Goal: Information Seeking & Learning: Learn about a topic

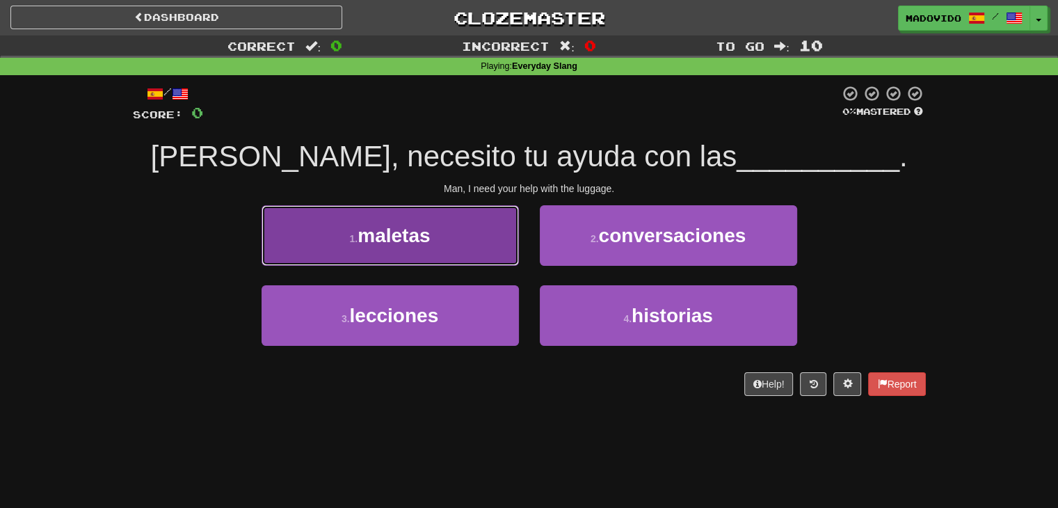
click at [426, 234] on span "maletas" at bounding box center [393, 236] width 72 height 22
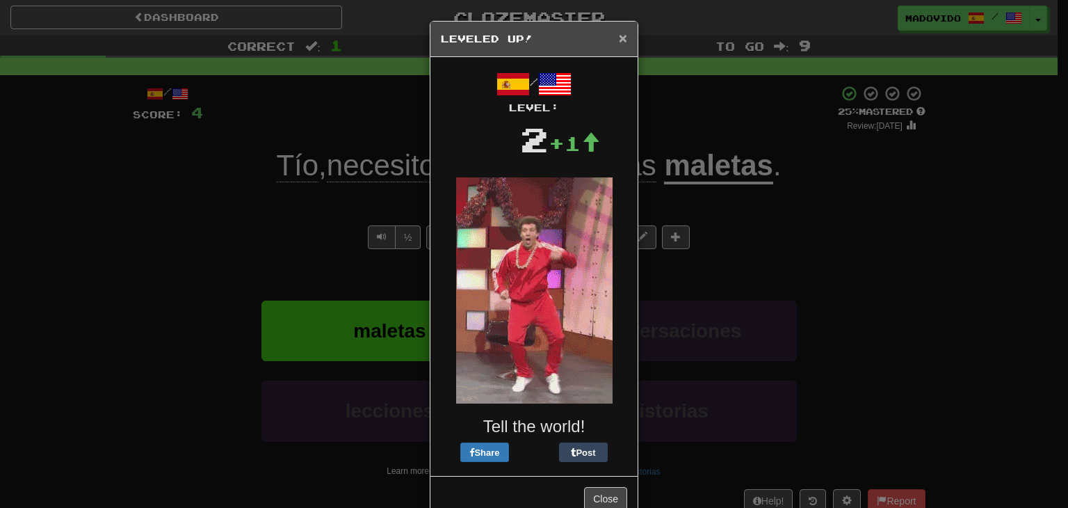
click at [619, 42] on span "×" at bounding box center [623, 38] width 8 height 16
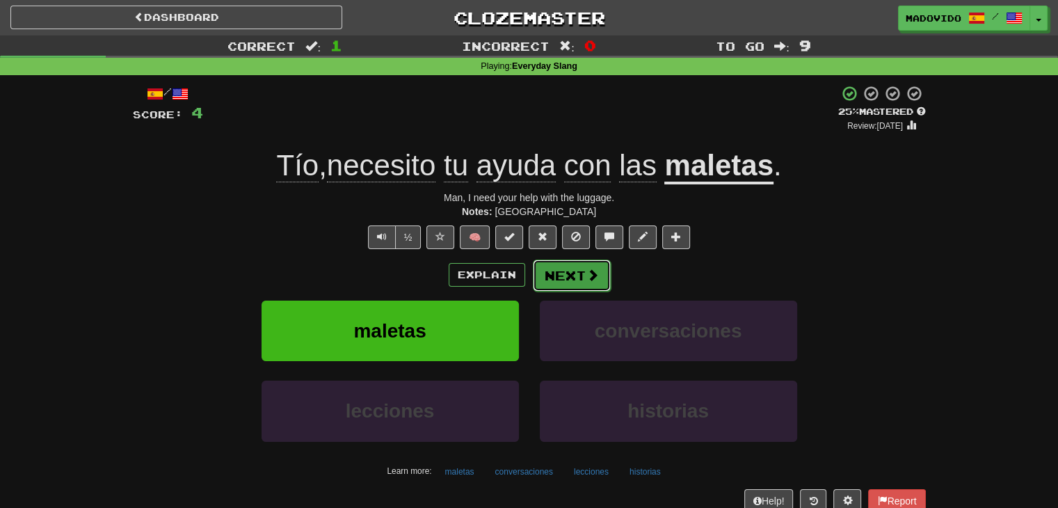
click at [572, 286] on button "Next" at bounding box center [572, 275] width 78 height 32
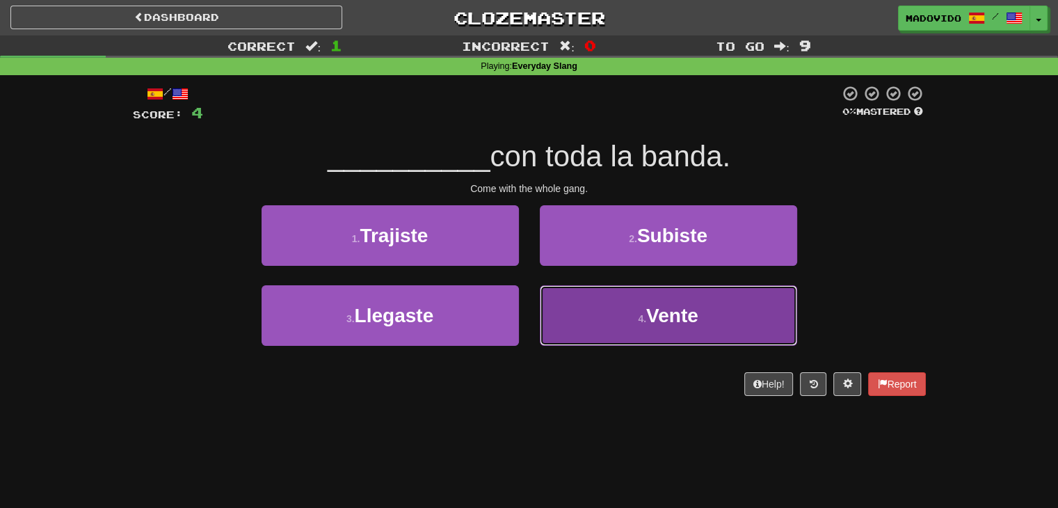
click at [679, 312] on span "Vente" at bounding box center [672, 316] width 52 height 22
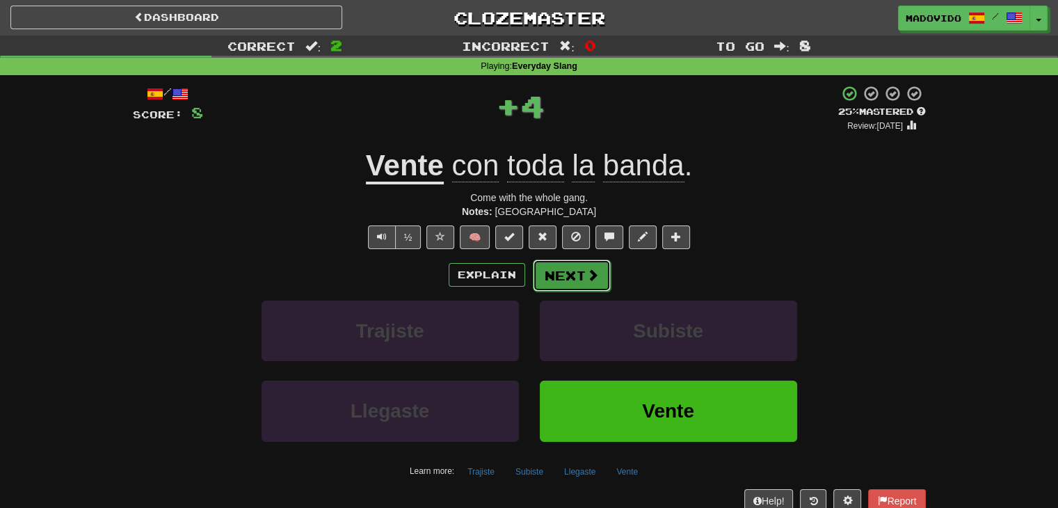
click at [578, 273] on button "Next" at bounding box center [572, 275] width 78 height 32
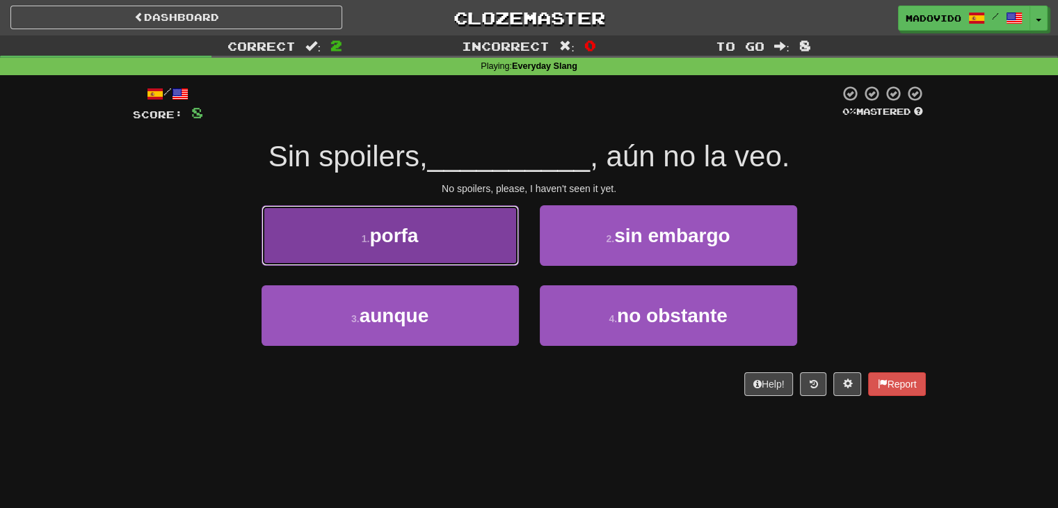
click at [419, 235] on button "1 . [GEOGRAPHIC_DATA]" at bounding box center [389, 235] width 257 height 60
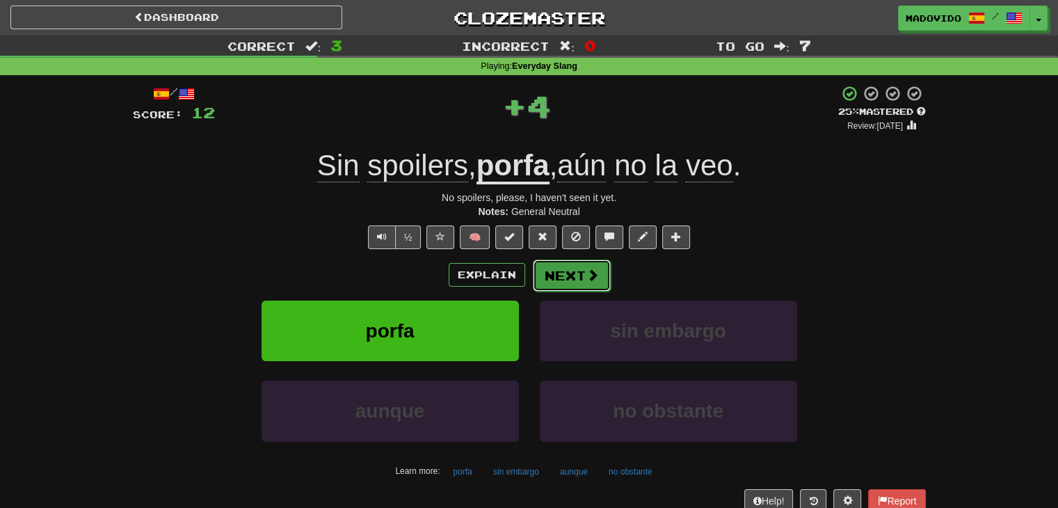
click at [597, 273] on button "Next" at bounding box center [572, 275] width 78 height 32
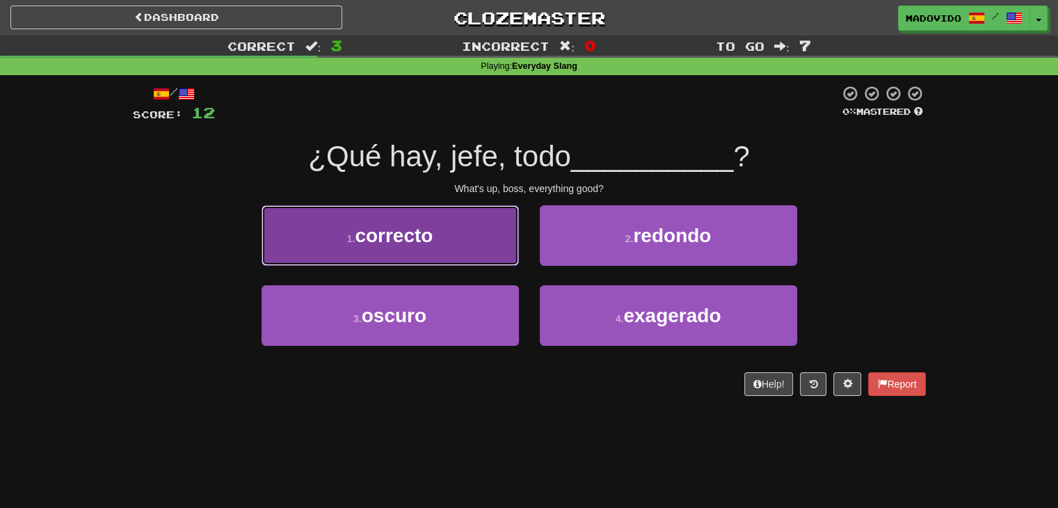
click at [396, 236] on span "correcto" at bounding box center [394, 236] width 78 height 22
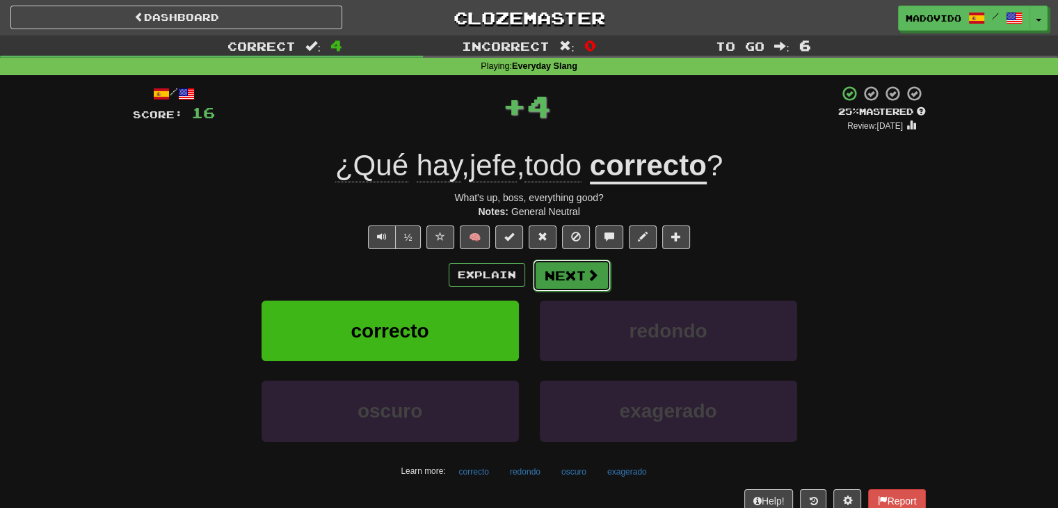
click at [583, 273] on button "Next" at bounding box center [572, 275] width 78 height 32
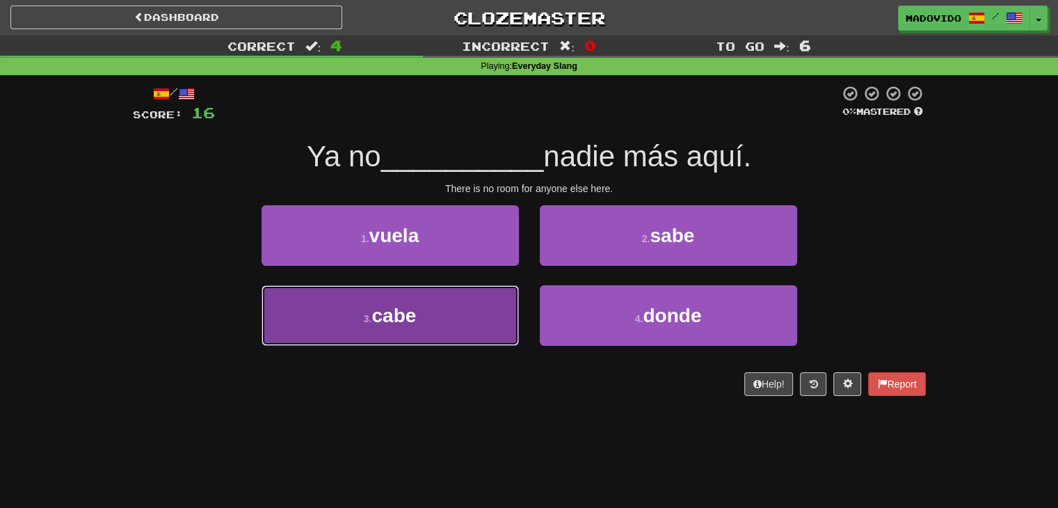
click at [394, 314] on span "cabe" at bounding box center [393, 316] width 45 height 22
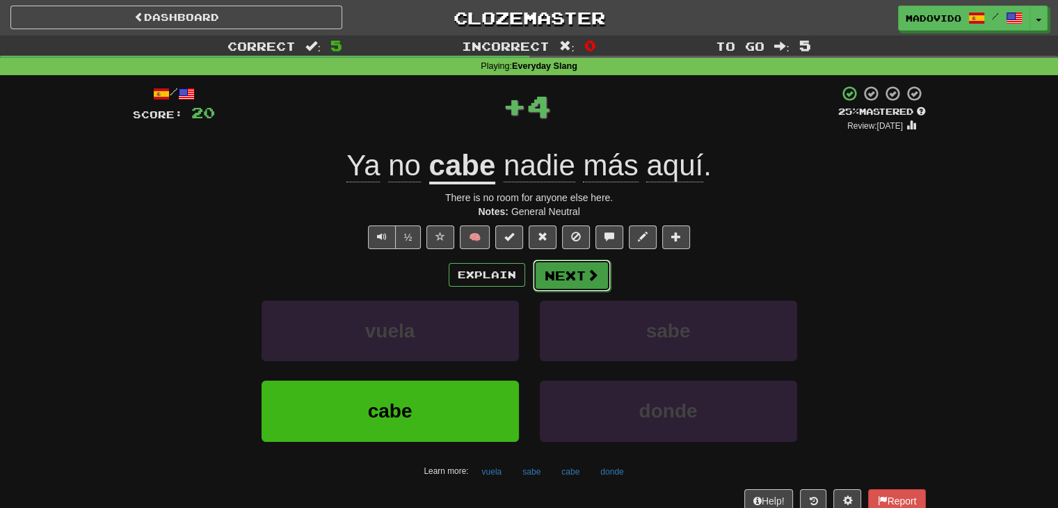
click at [570, 279] on button "Next" at bounding box center [572, 275] width 78 height 32
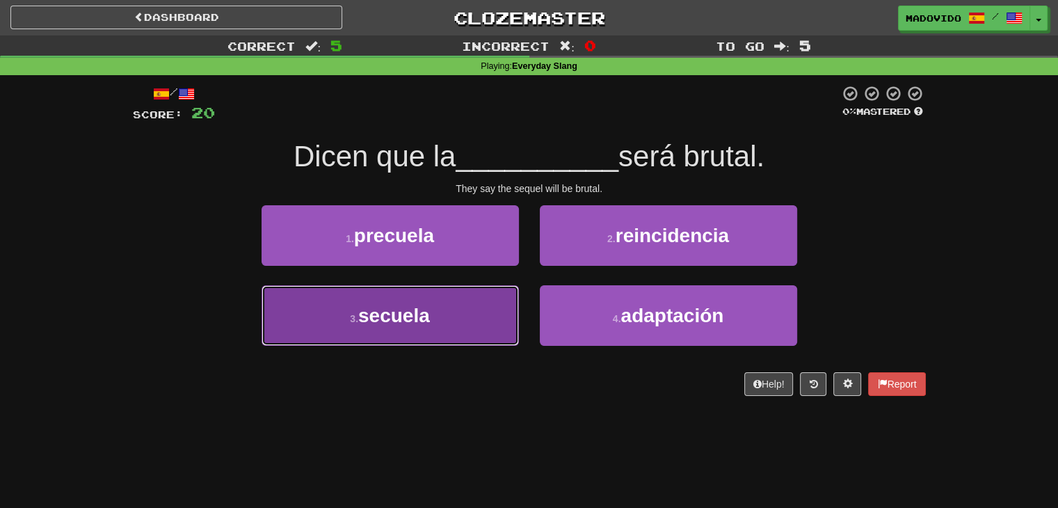
click at [392, 321] on span "secuela" at bounding box center [394, 316] width 72 height 22
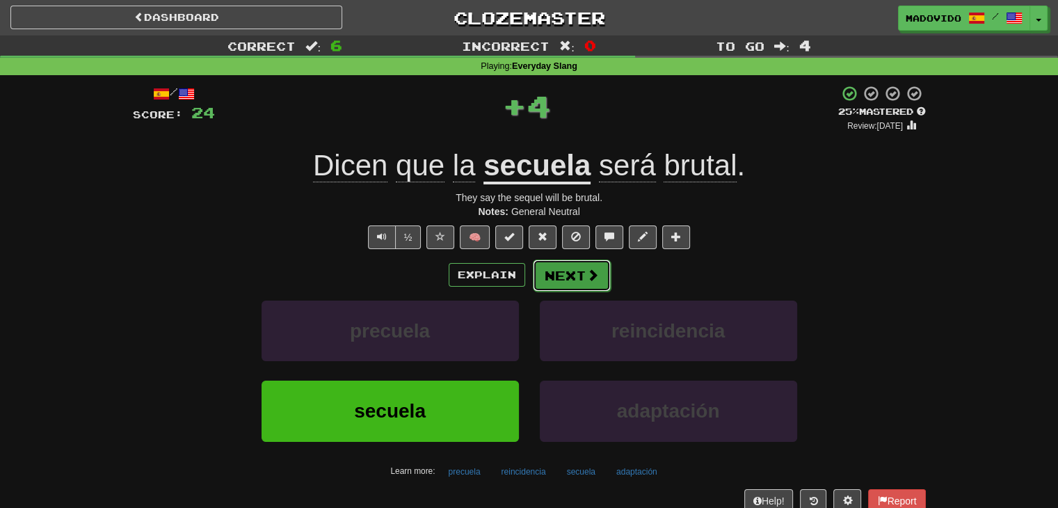
click at [595, 271] on span at bounding box center [592, 274] width 13 height 13
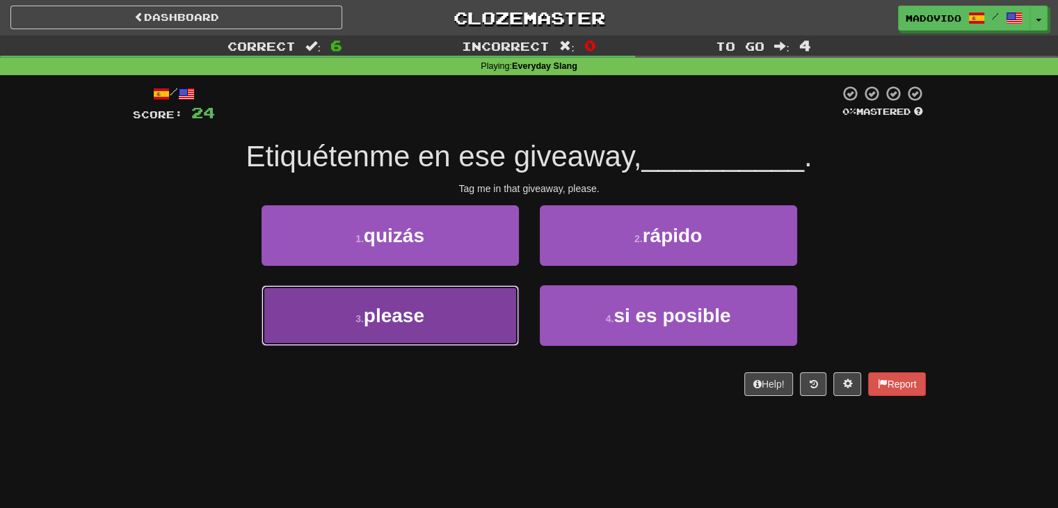
click at [398, 321] on span "please" at bounding box center [394, 316] width 60 height 22
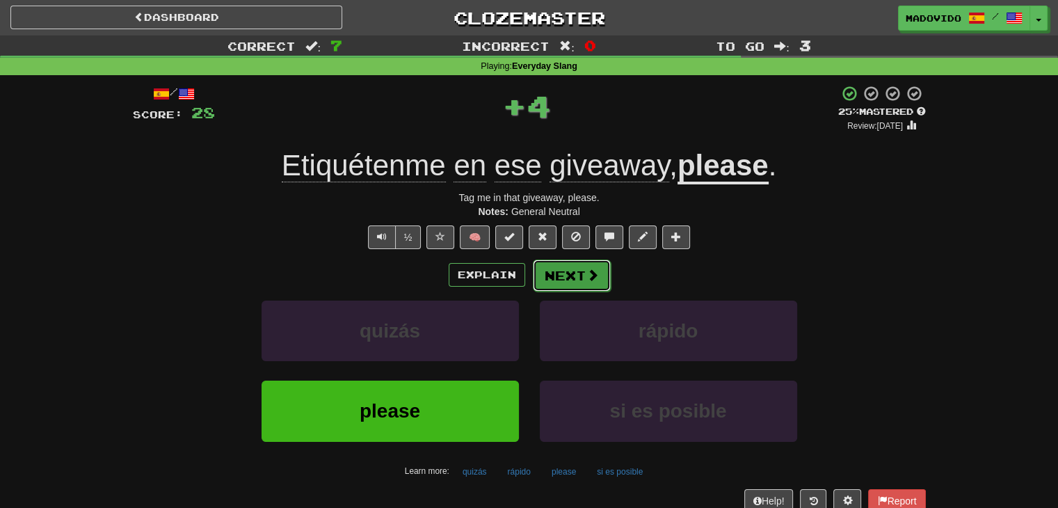
click at [562, 273] on button "Next" at bounding box center [572, 275] width 78 height 32
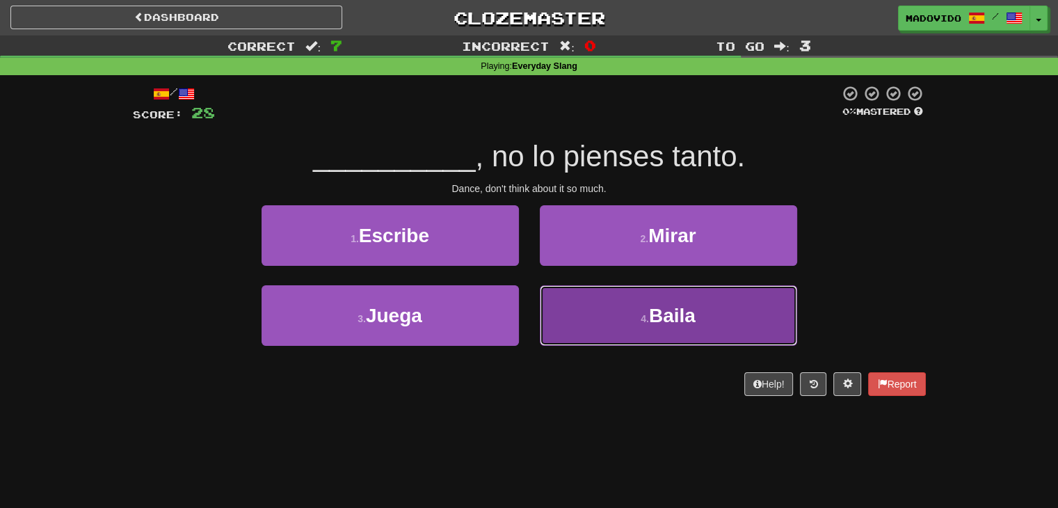
click at [643, 332] on button "4 . [GEOGRAPHIC_DATA]" at bounding box center [668, 315] width 257 height 60
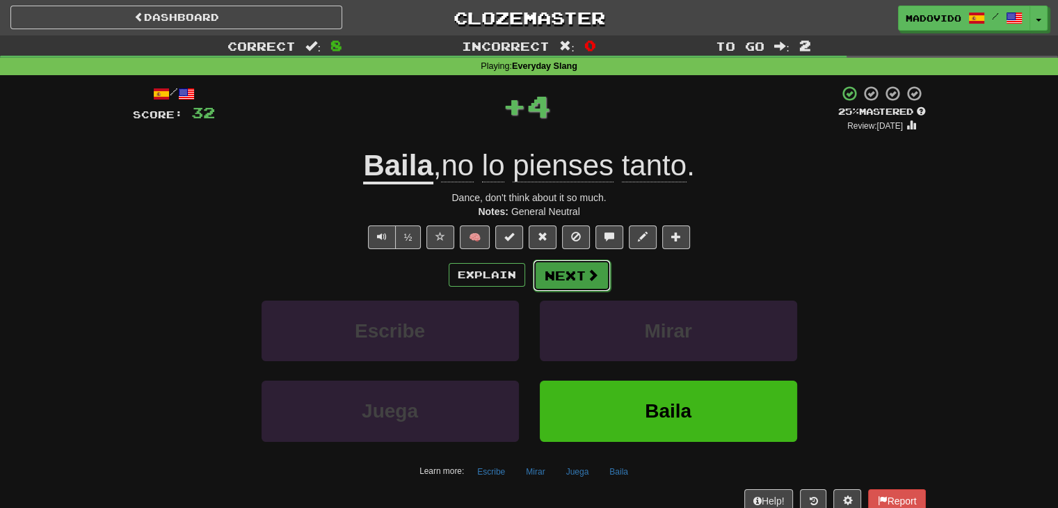
click at [567, 275] on button "Next" at bounding box center [572, 275] width 78 height 32
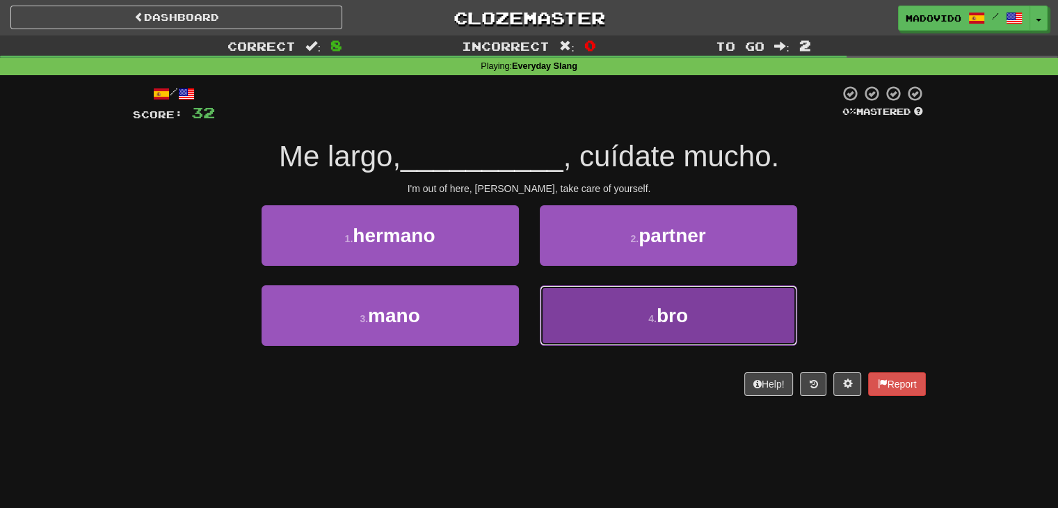
click at [653, 323] on button "4 . bro" at bounding box center [668, 315] width 257 height 60
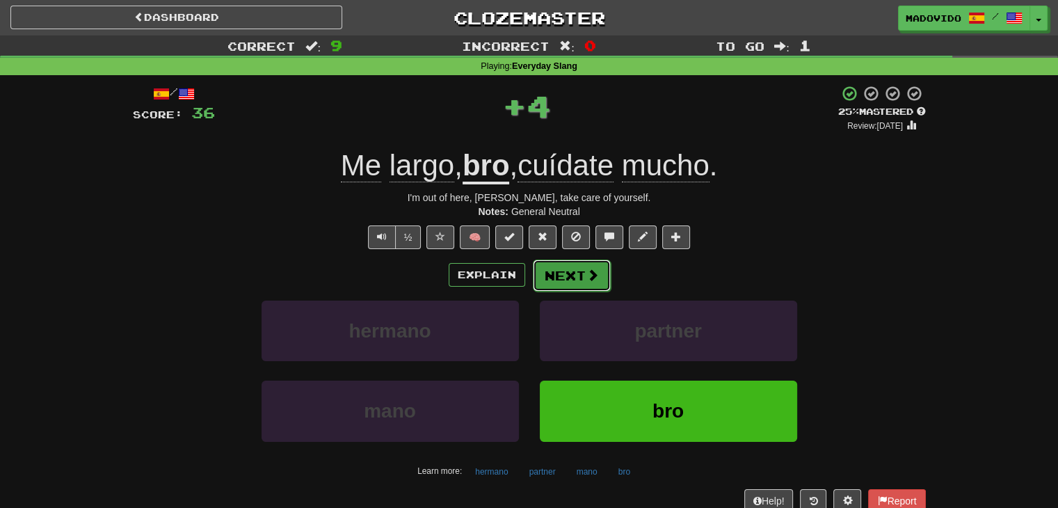
click at [567, 261] on button "Next" at bounding box center [572, 275] width 78 height 32
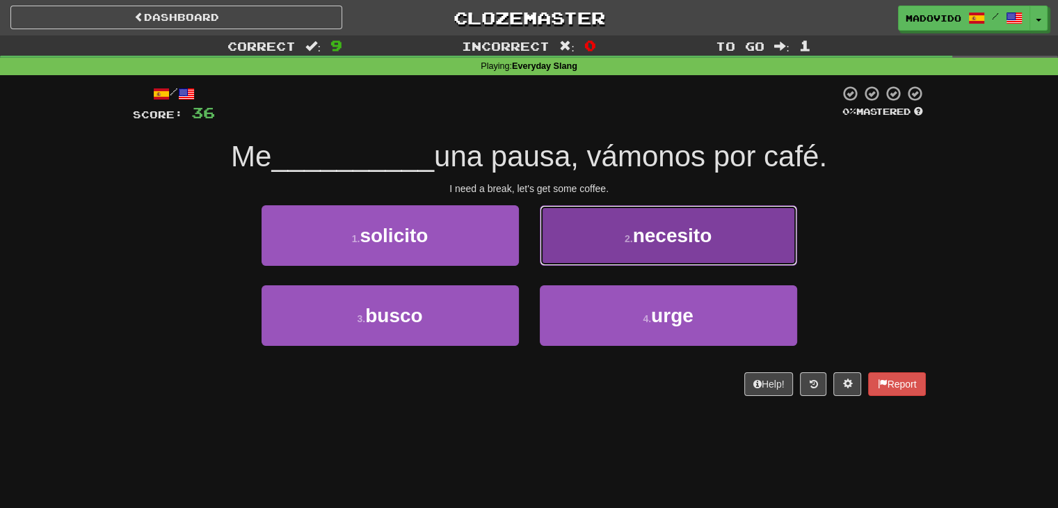
click at [641, 245] on button "2 . necesito" at bounding box center [668, 235] width 257 height 60
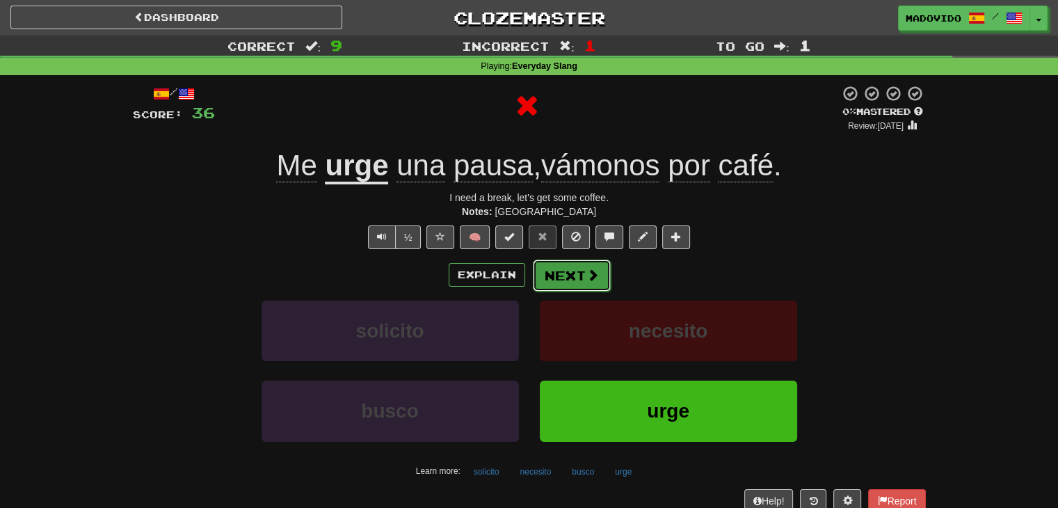
click at [577, 279] on button "Next" at bounding box center [572, 275] width 78 height 32
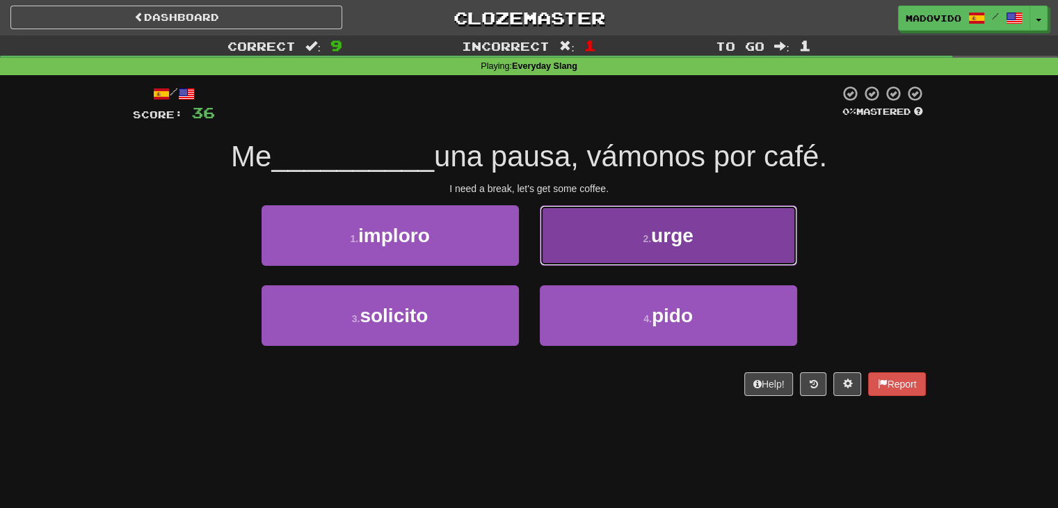
click at [676, 241] on span "urge" at bounding box center [672, 236] width 42 height 22
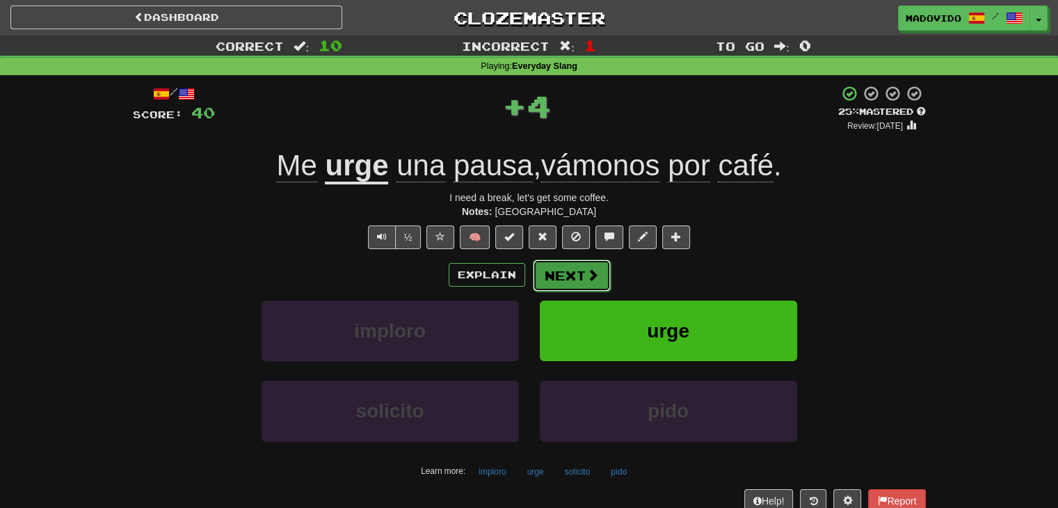
click at [590, 277] on span at bounding box center [592, 274] width 13 height 13
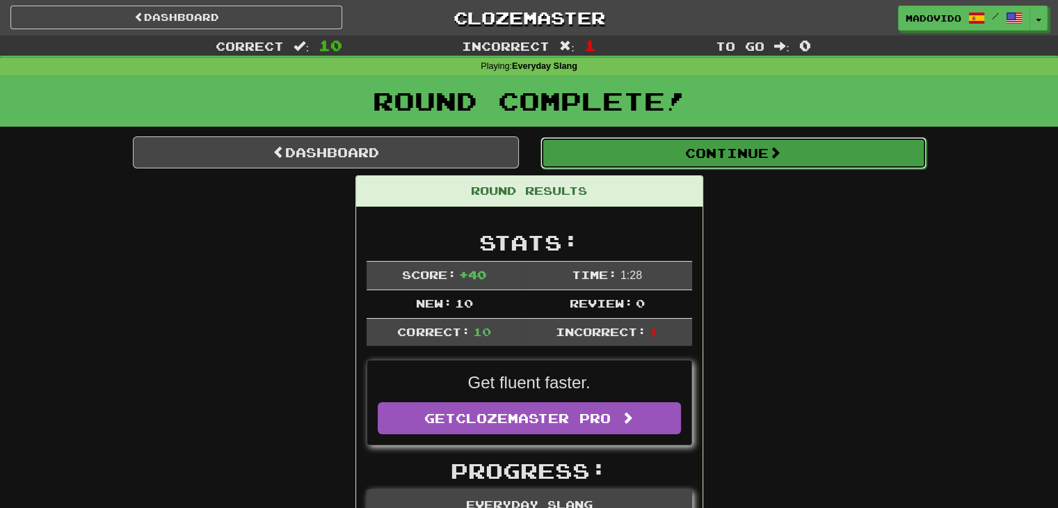
click at [760, 154] on button "Continue" at bounding box center [733, 153] width 386 height 32
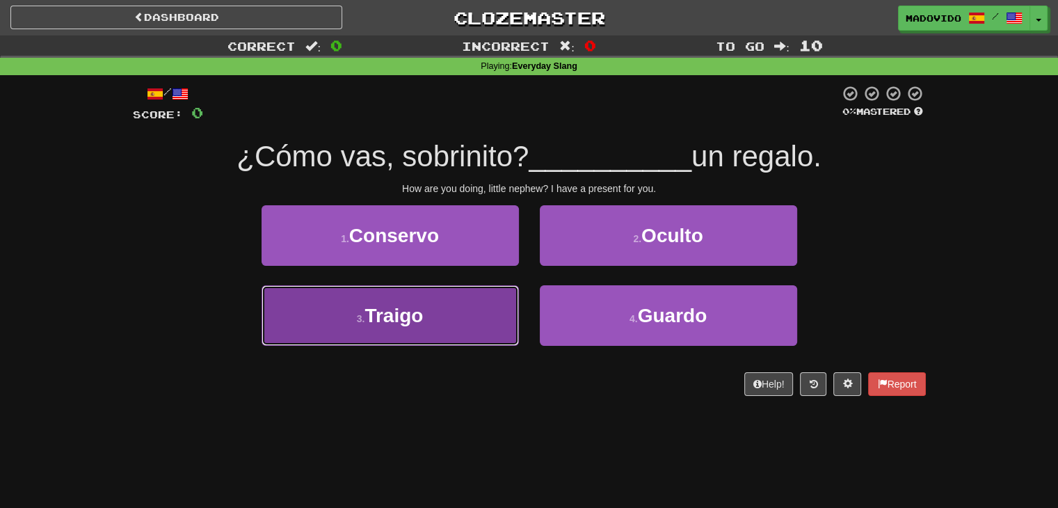
click at [418, 323] on span "Traigo" at bounding box center [393, 316] width 58 height 22
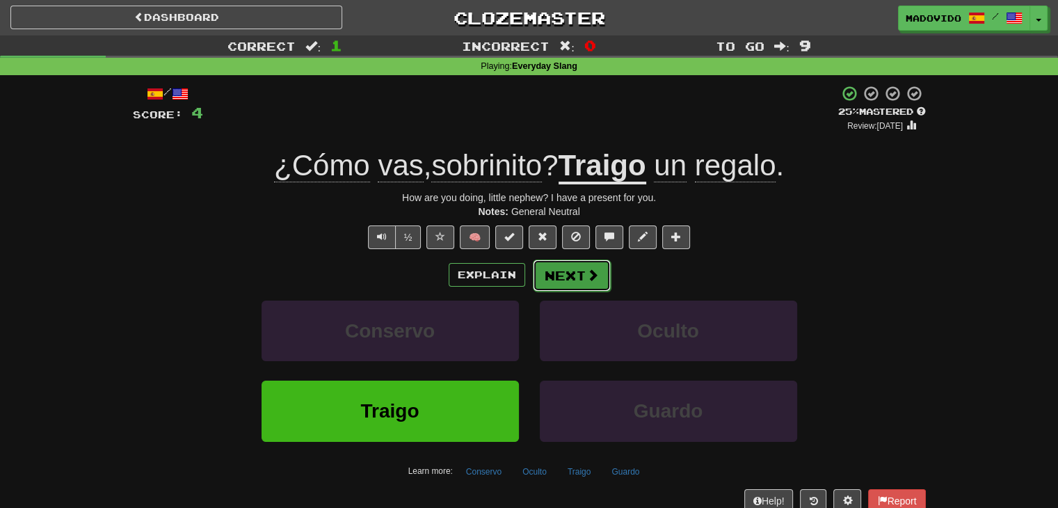
click at [588, 277] on span at bounding box center [592, 274] width 13 height 13
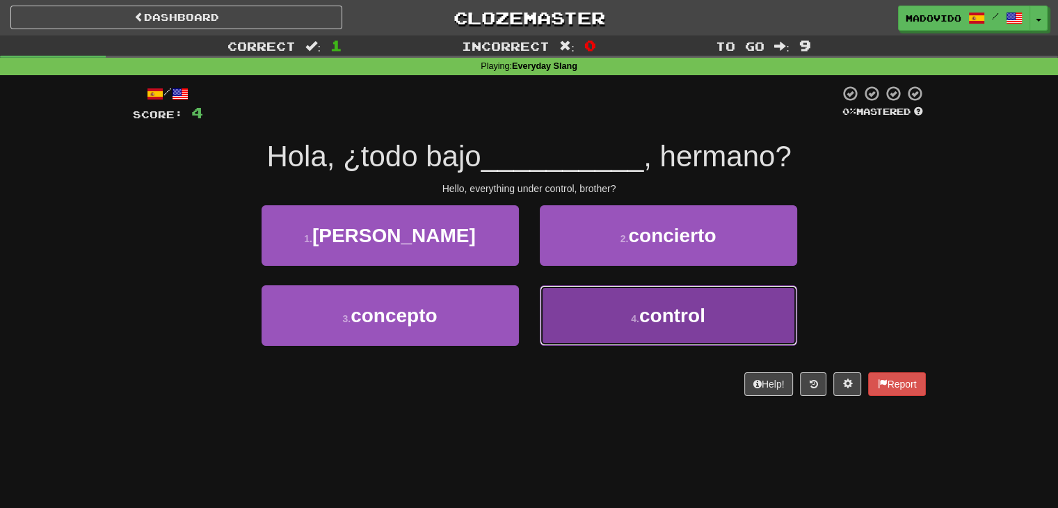
click at [656, 330] on button "4 . control" at bounding box center [668, 315] width 257 height 60
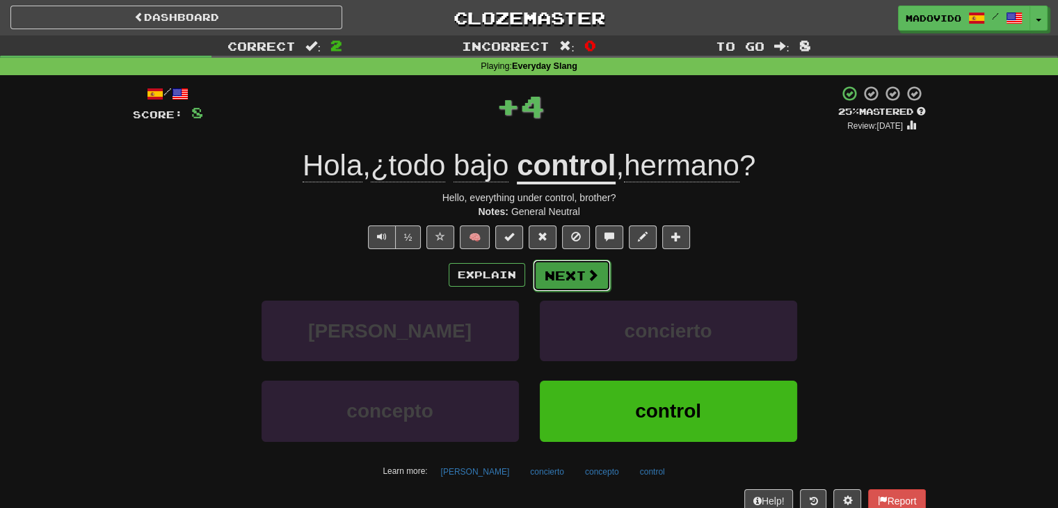
click at [565, 282] on button "Next" at bounding box center [572, 275] width 78 height 32
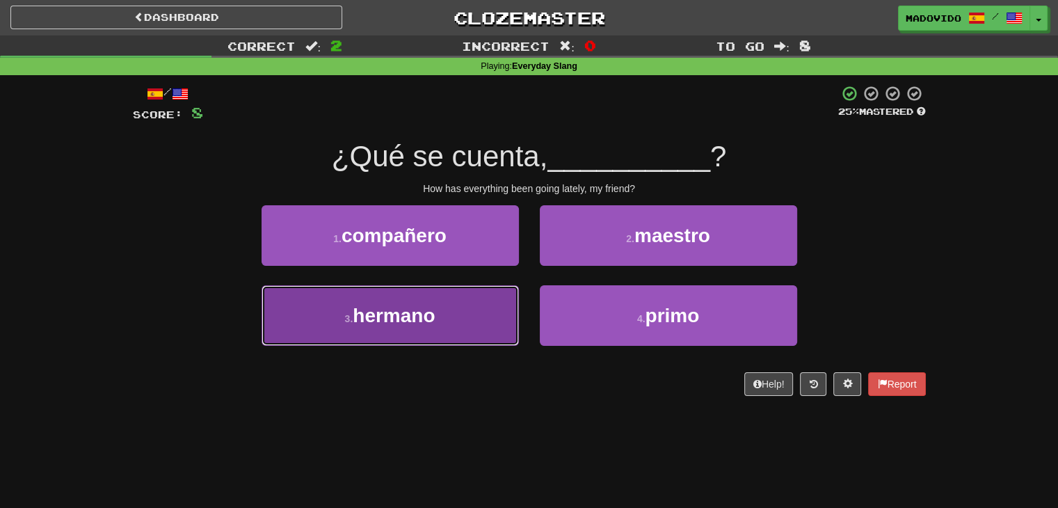
click at [422, 325] on span "hermano" at bounding box center [394, 316] width 82 height 22
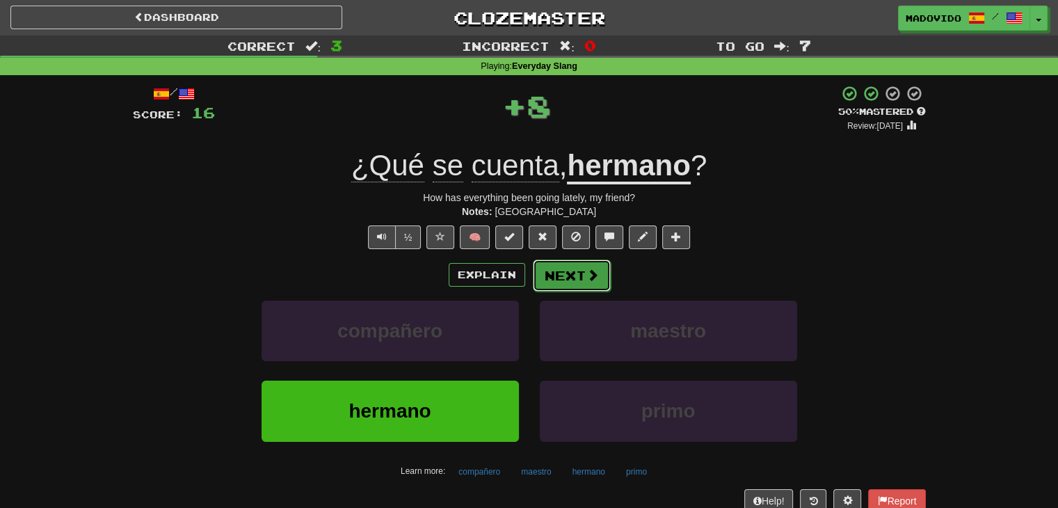
click at [572, 283] on button "Next" at bounding box center [572, 275] width 78 height 32
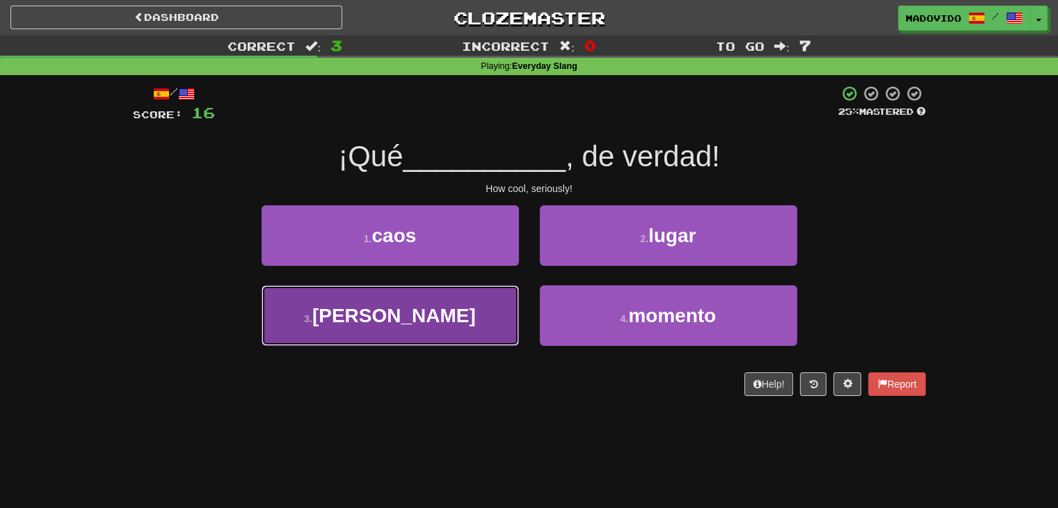
click at [437, 323] on button "3 . [GEOGRAPHIC_DATA]" at bounding box center [389, 315] width 257 height 60
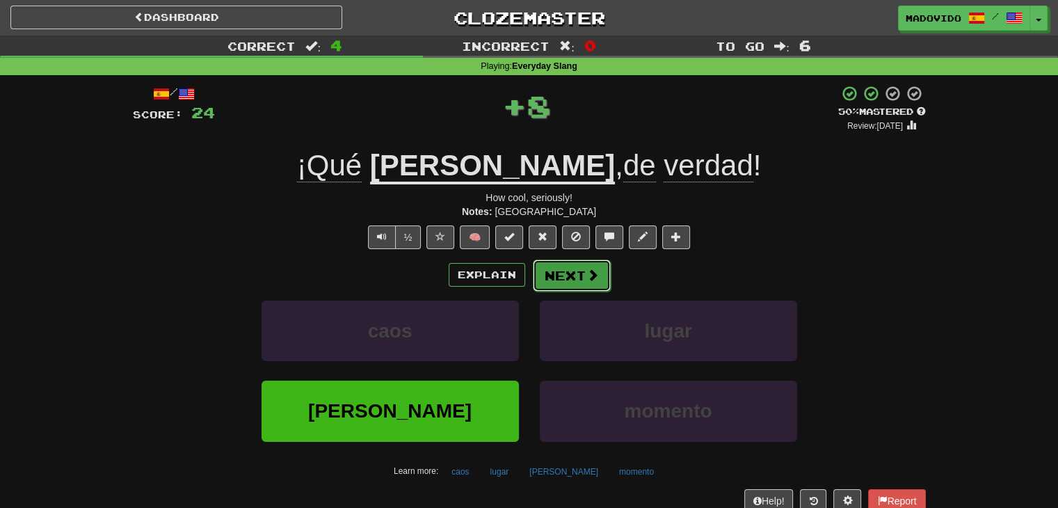
click at [579, 271] on button "Next" at bounding box center [572, 275] width 78 height 32
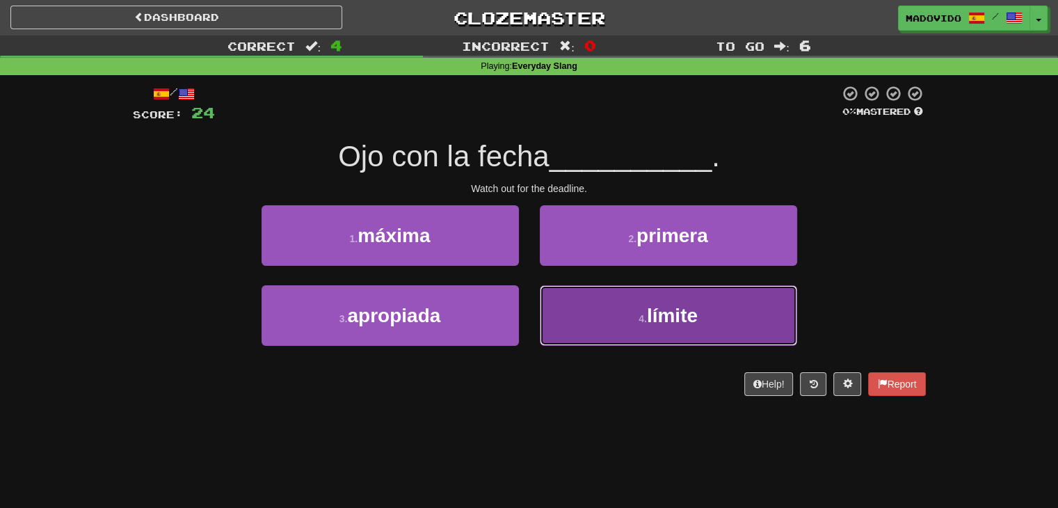
click at [661, 314] on span "límite" at bounding box center [672, 316] width 51 height 22
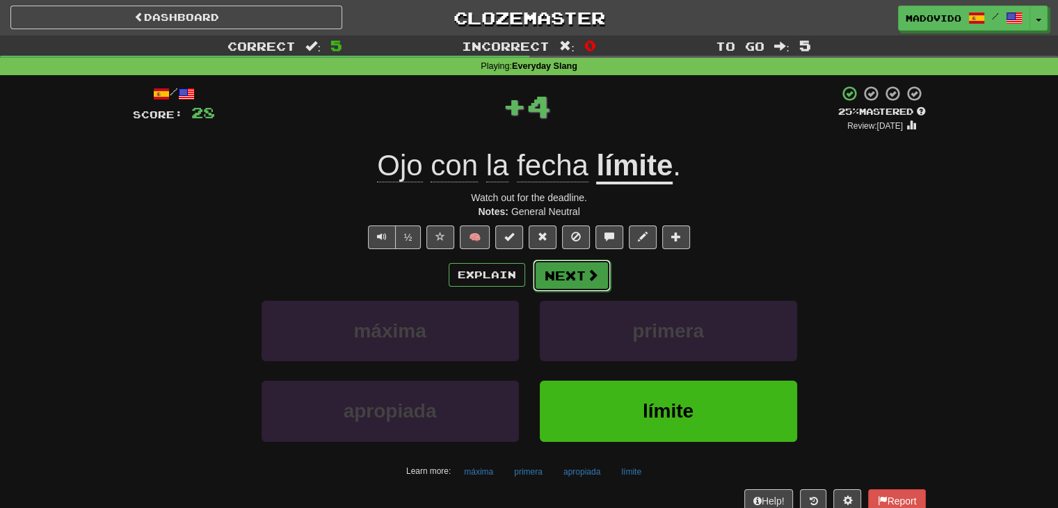
click at [574, 274] on button "Next" at bounding box center [572, 275] width 78 height 32
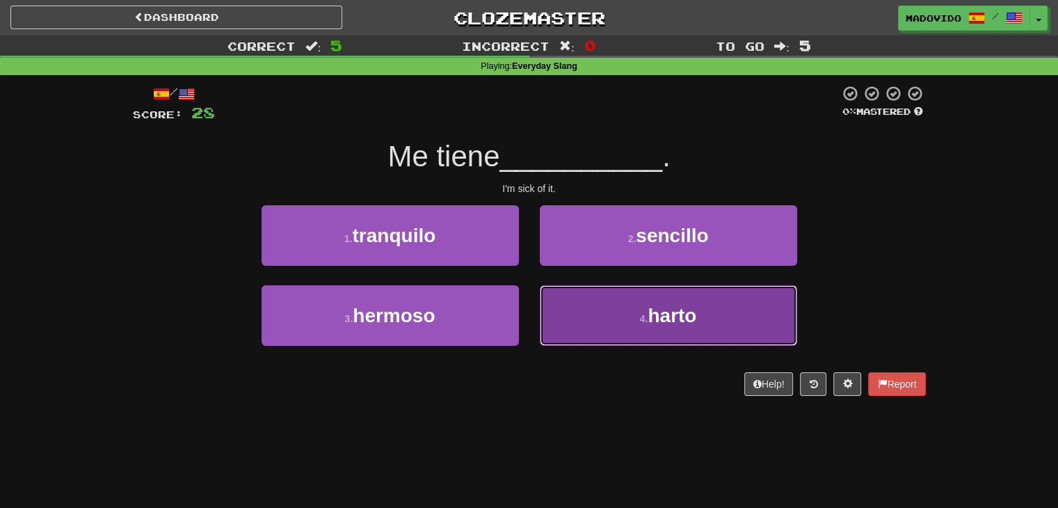
click at [671, 318] on span "harto" at bounding box center [671, 316] width 49 height 22
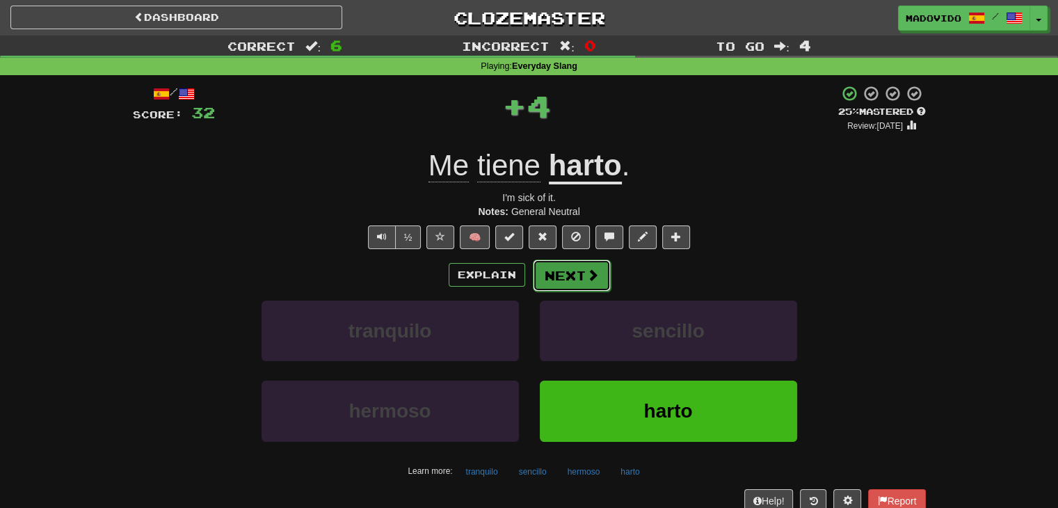
click at [576, 280] on button "Next" at bounding box center [572, 275] width 78 height 32
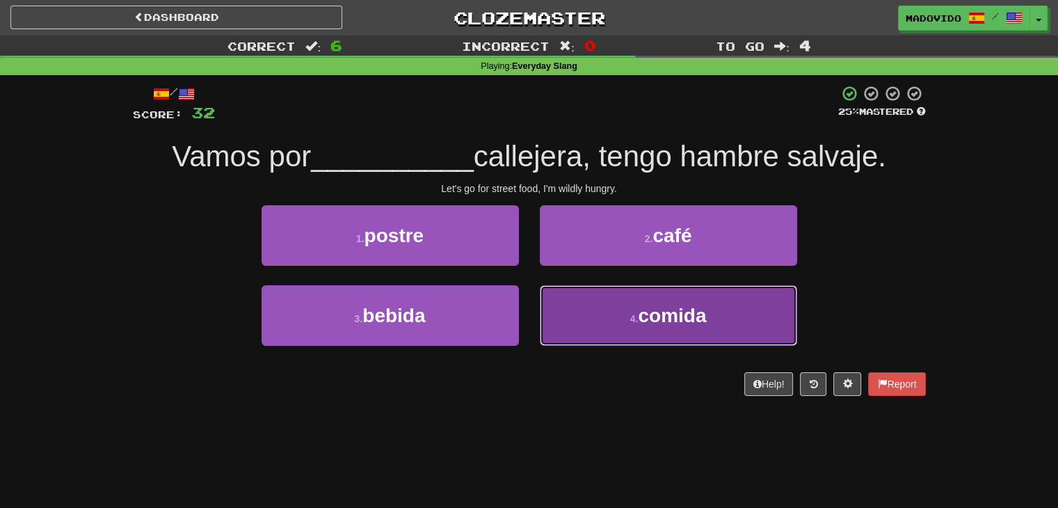
click at [636, 337] on button "4 . comida" at bounding box center [668, 315] width 257 height 60
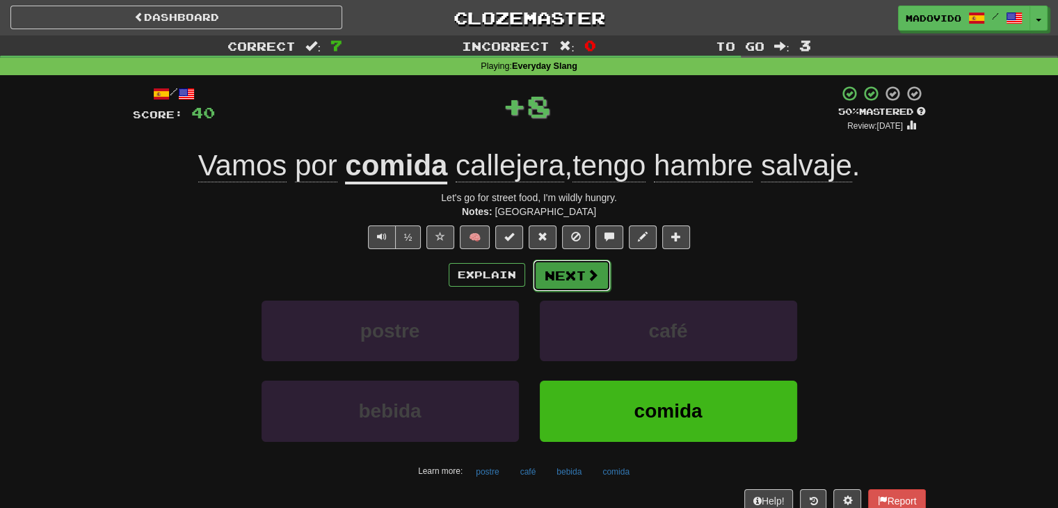
click at [570, 282] on button "Next" at bounding box center [572, 275] width 78 height 32
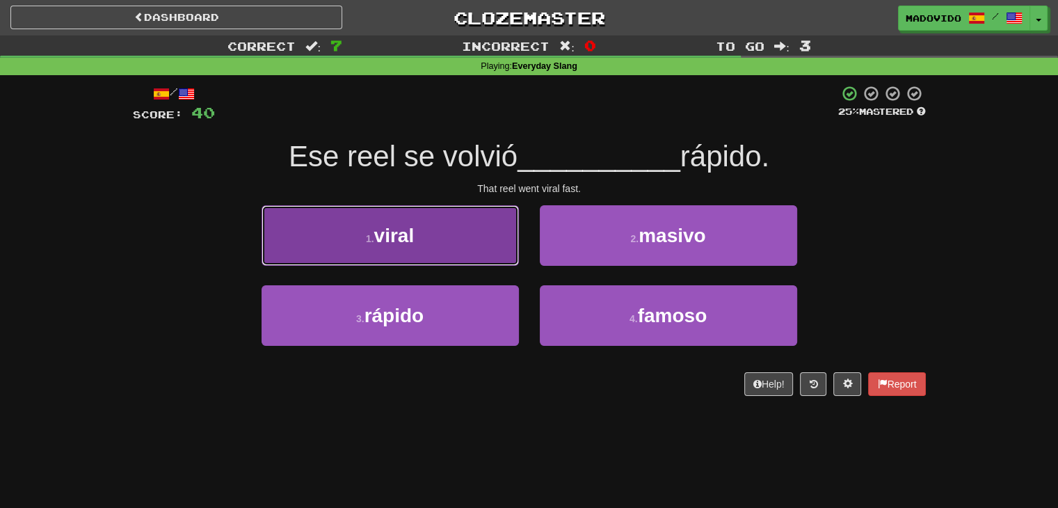
click at [455, 248] on button "1 . viral" at bounding box center [389, 235] width 257 height 60
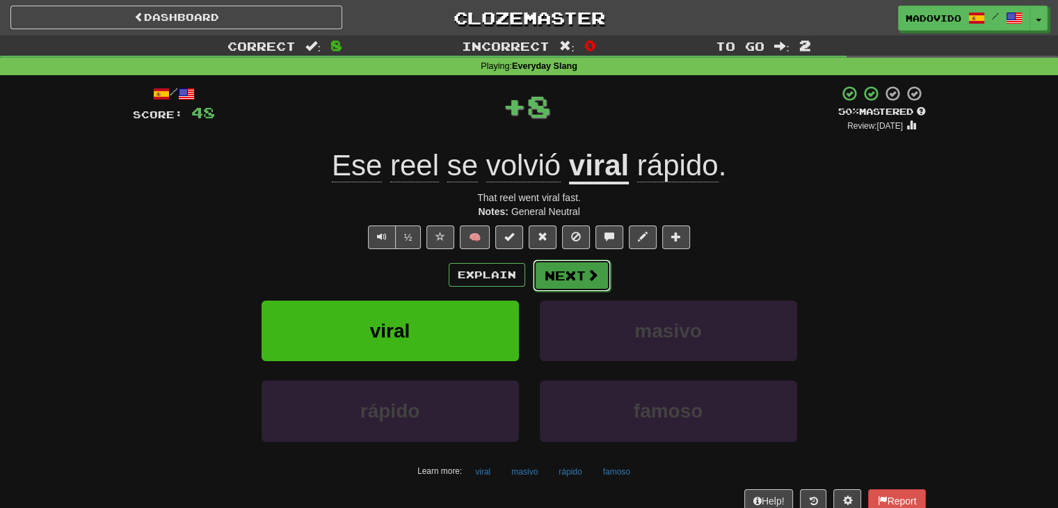
click at [572, 270] on button "Next" at bounding box center [572, 275] width 78 height 32
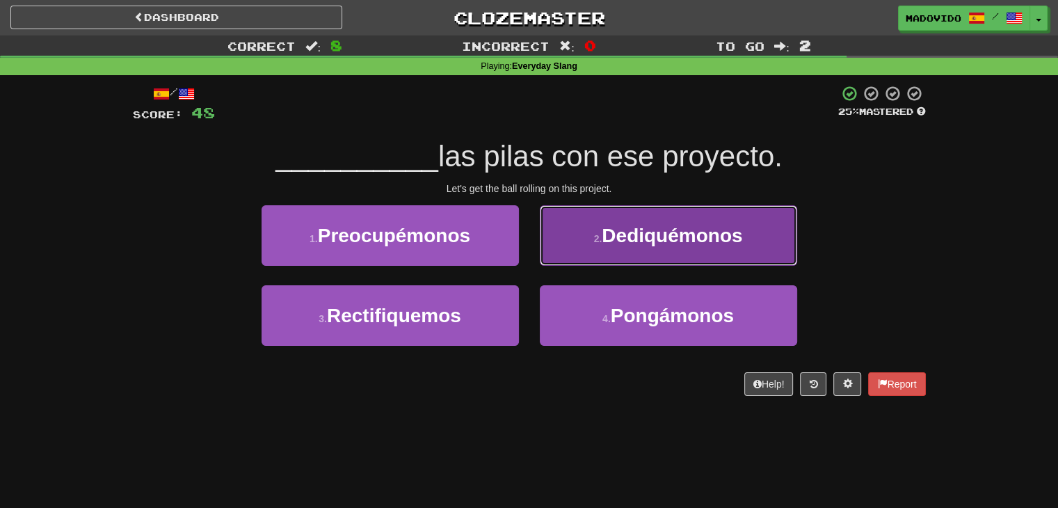
click at [669, 223] on button "2 . Dediquémonos" at bounding box center [668, 235] width 257 height 60
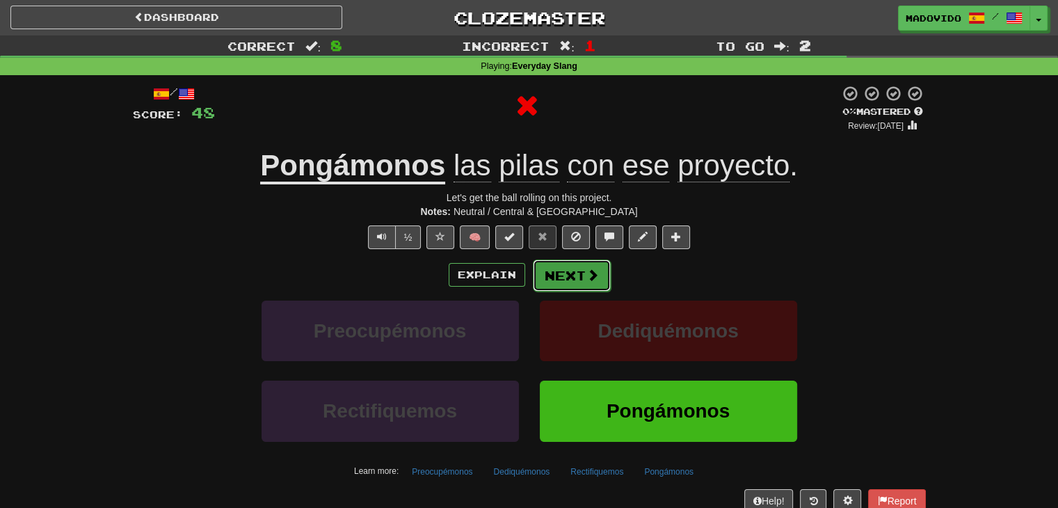
click at [574, 281] on button "Next" at bounding box center [572, 275] width 78 height 32
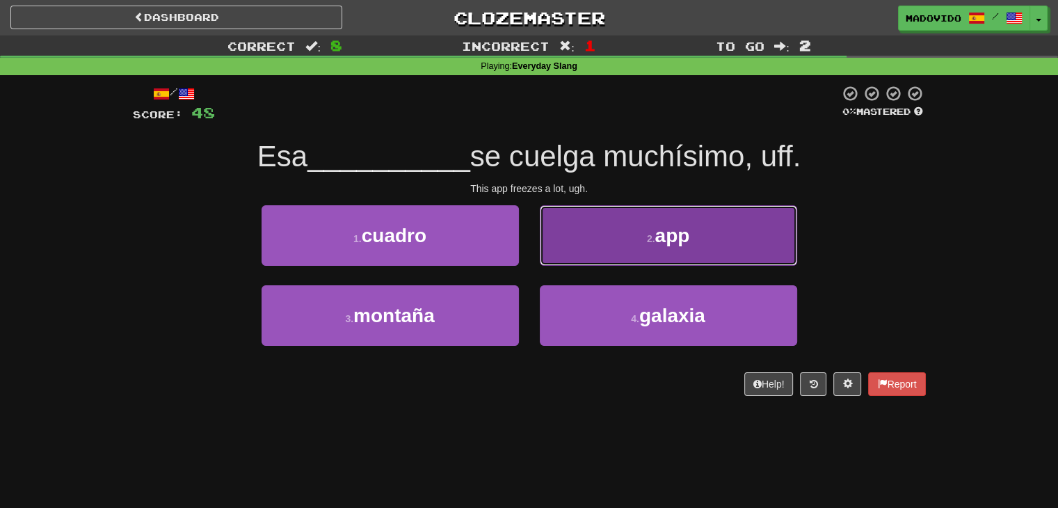
click at [634, 248] on button "2 . app" at bounding box center [668, 235] width 257 height 60
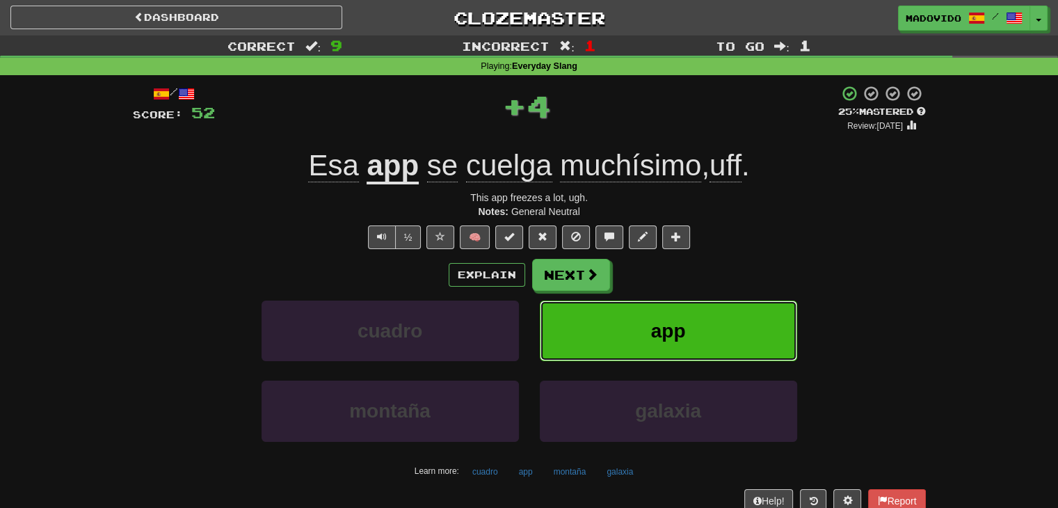
click at [623, 320] on button "app" at bounding box center [668, 330] width 257 height 60
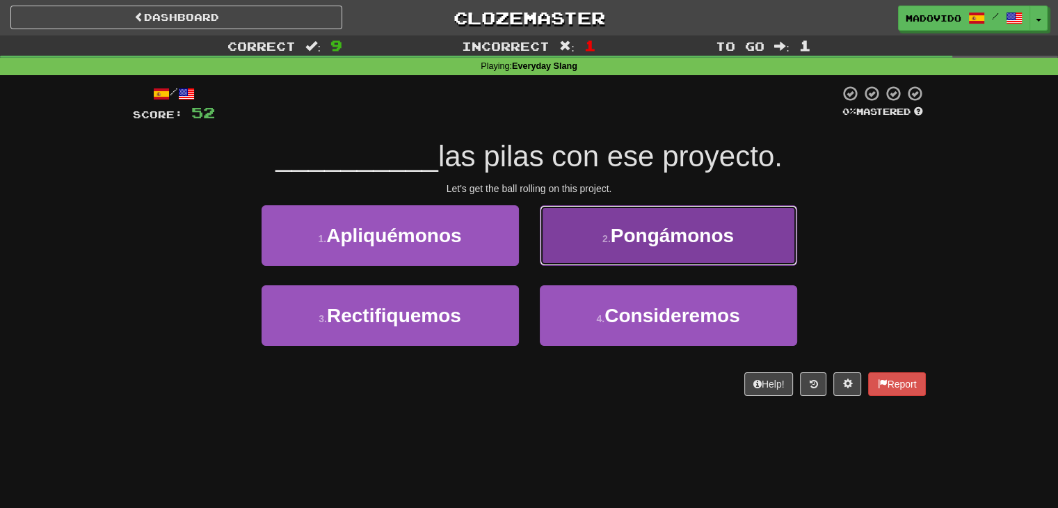
click at [645, 213] on button "2 . Pongámonos" at bounding box center [668, 235] width 257 height 60
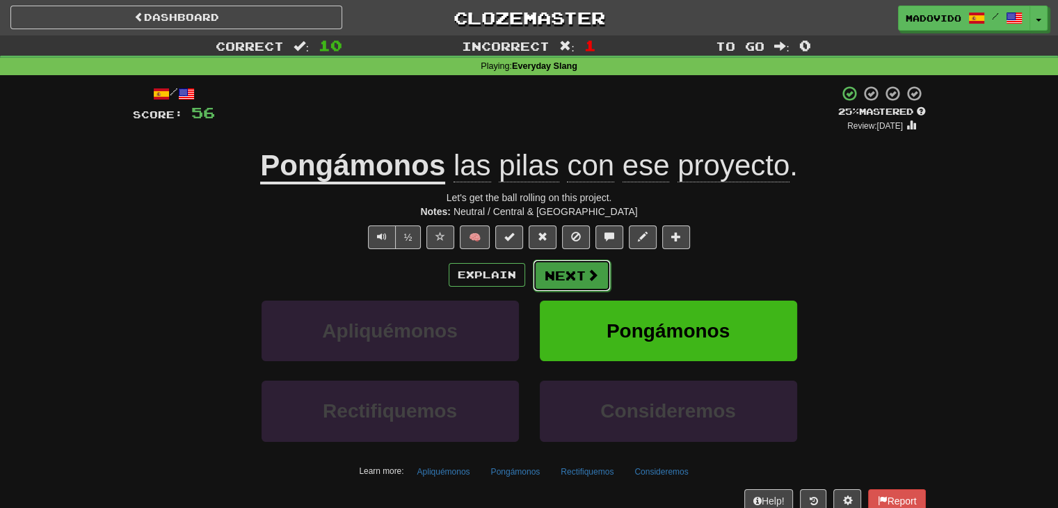
click at [572, 282] on button "Next" at bounding box center [572, 275] width 78 height 32
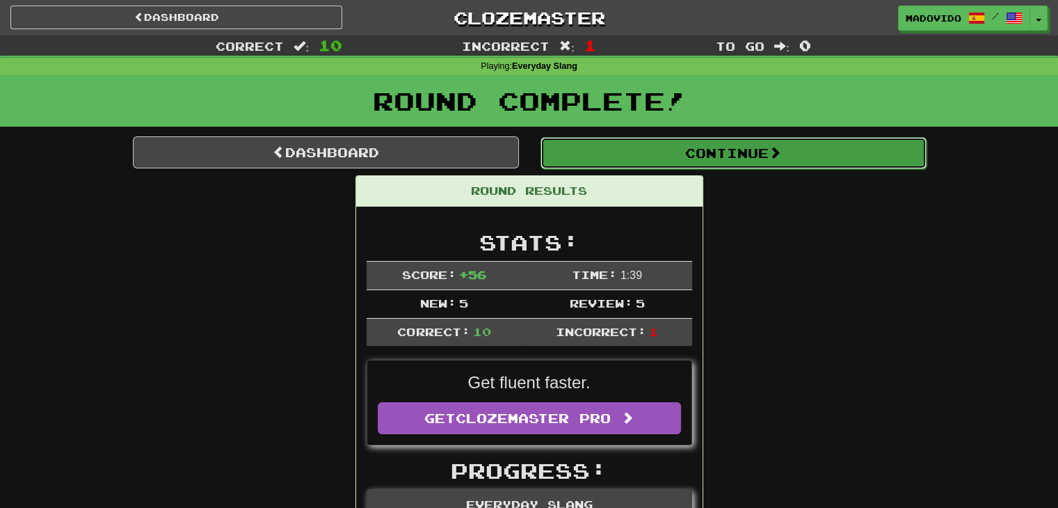
click at [754, 151] on button "Continue" at bounding box center [733, 153] width 386 height 32
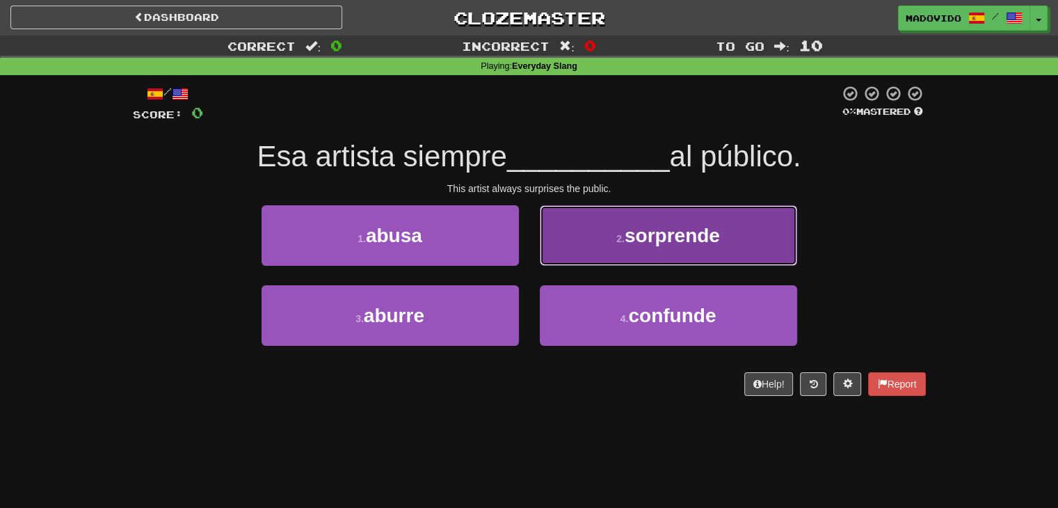
click at [654, 248] on button "2 . sorprende" at bounding box center [668, 235] width 257 height 60
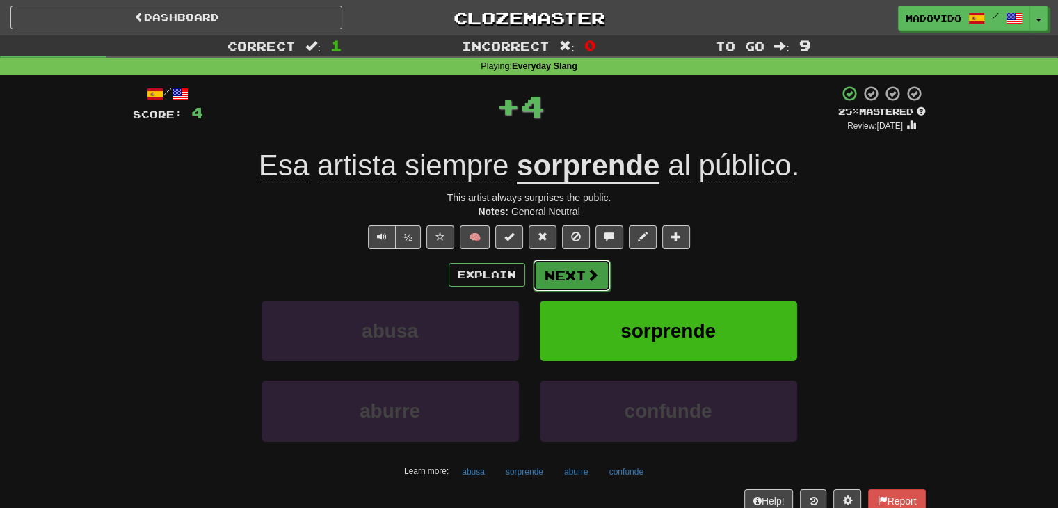
click at [556, 271] on button "Next" at bounding box center [572, 275] width 78 height 32
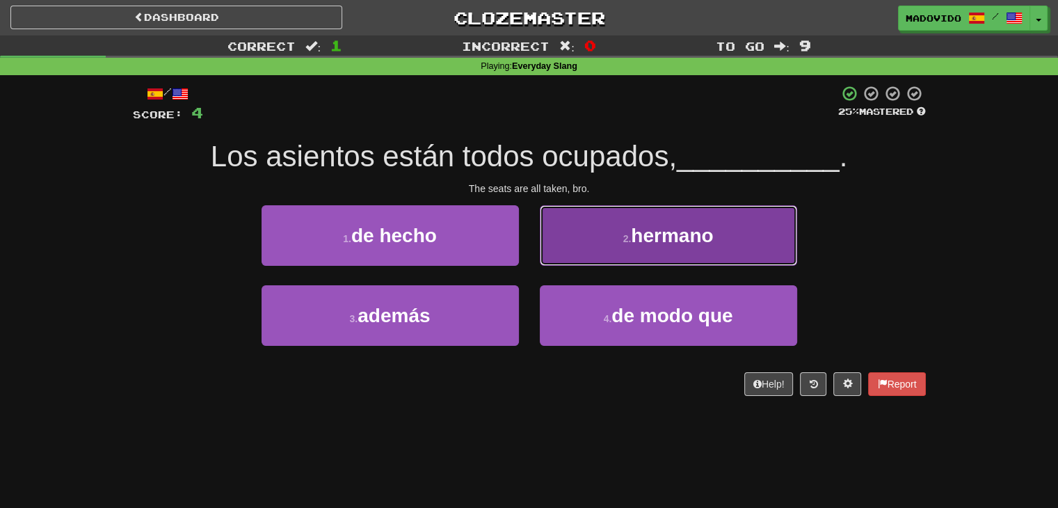
click at [679, 225] on span "hermano" at bounding box center [672, 236] width 82 height 22
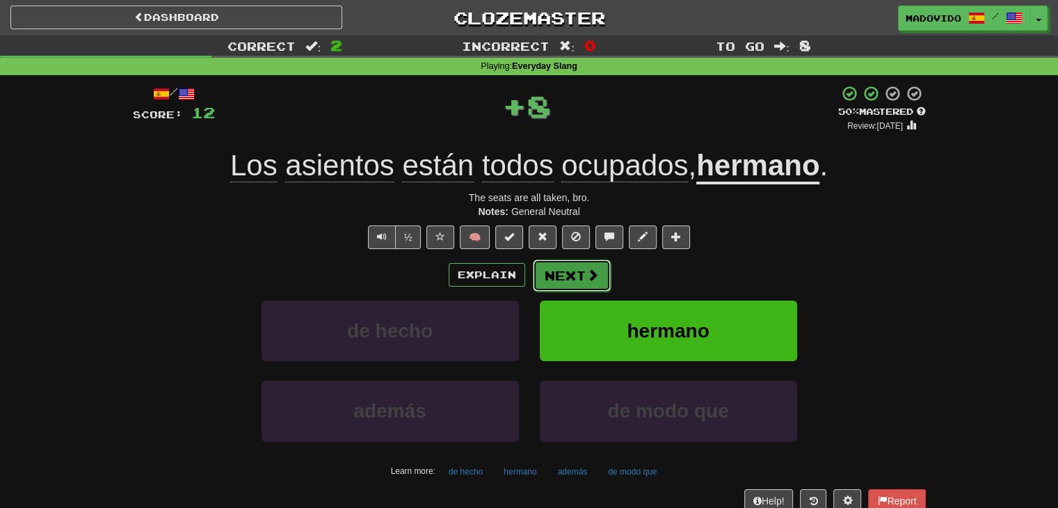
click at [581, 275] on button "Next" at bounding box center [572, 275] width 78 height 32
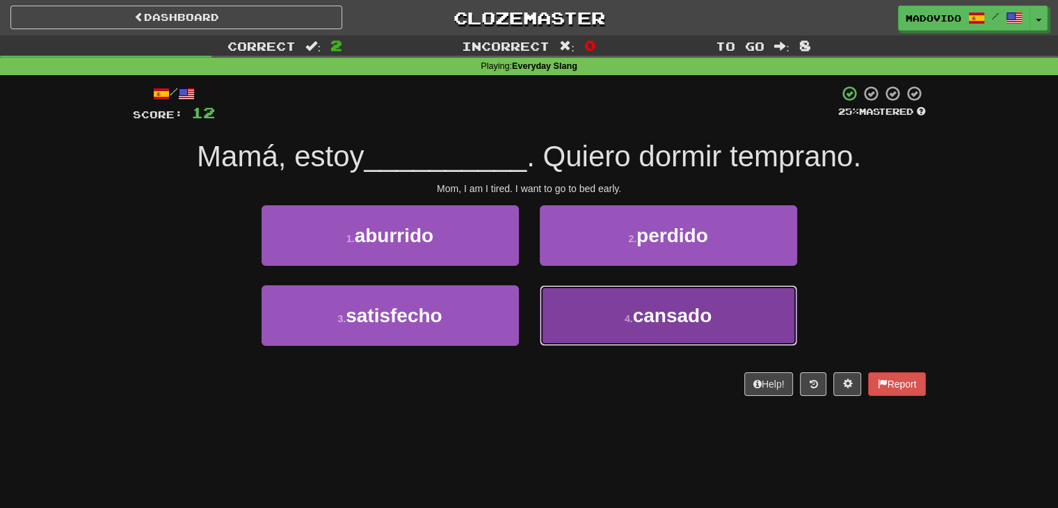
click at [662, 316] on span "cansado" at bounding box center [672, 316] width 79 height 22
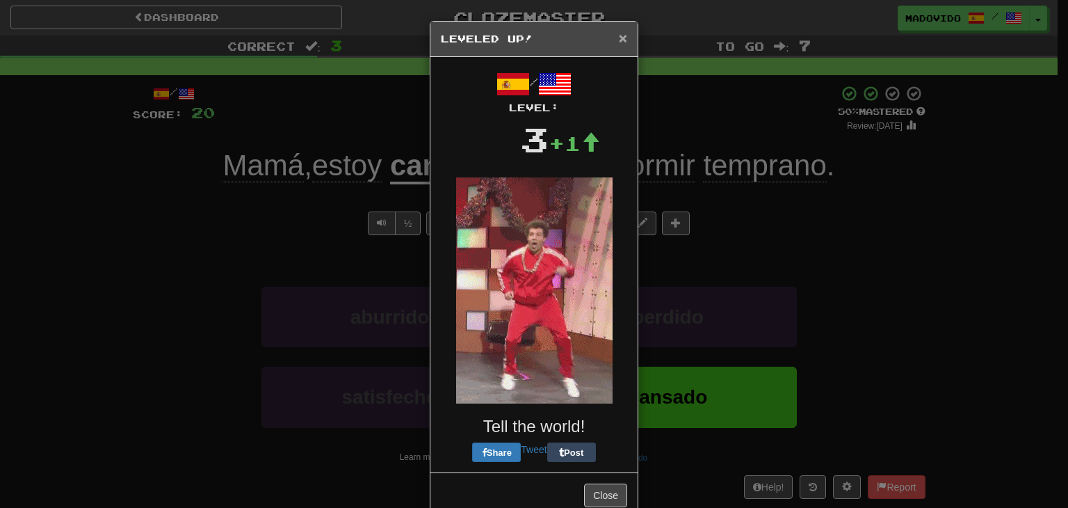
click at [619, 40] on span "×" at bounding box center [623, 38] width 8 height 16
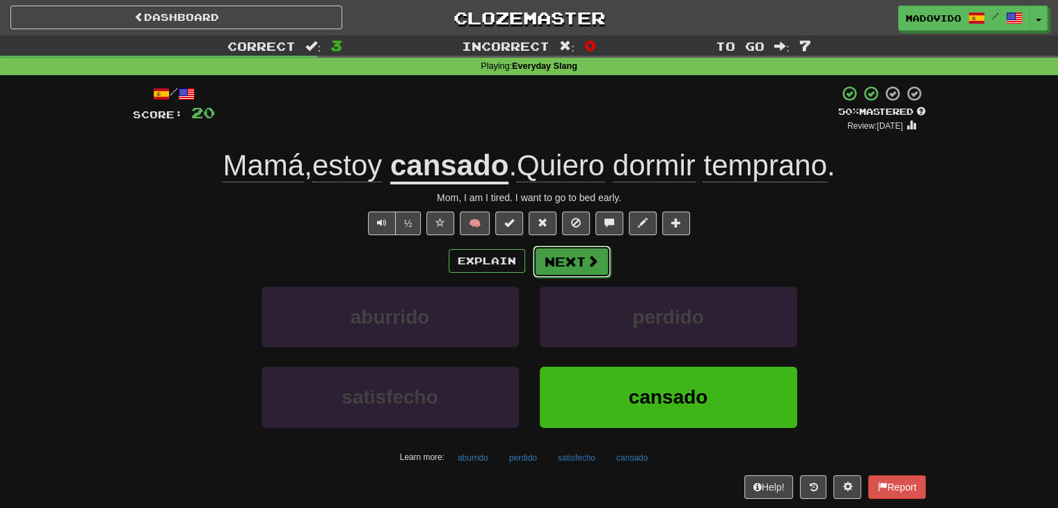
click at [585, 273] on button "Next" at bounding box center [572, 261] width 78 height 32
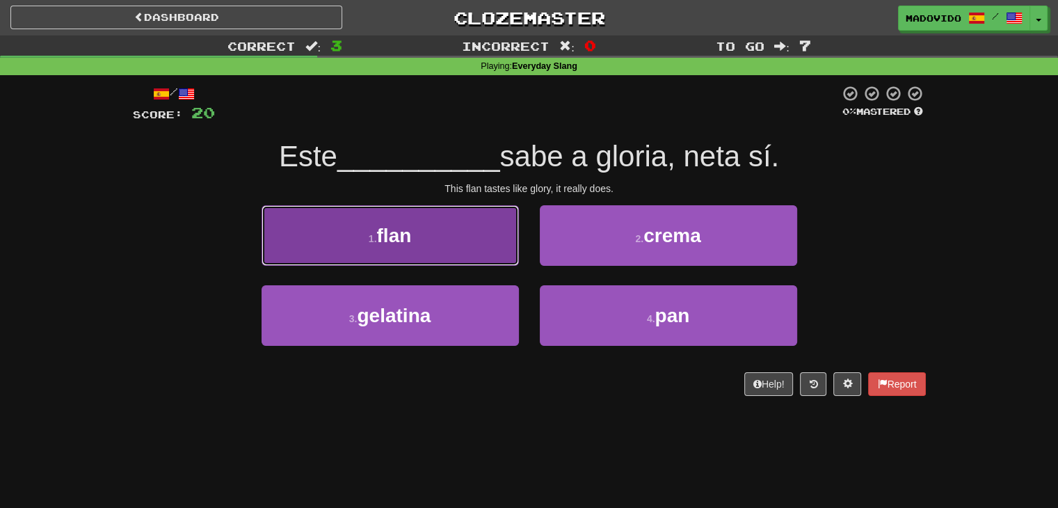
click at [441, 231] on button "1 . flan" at bounding box center [389, 235] width 257 height 60
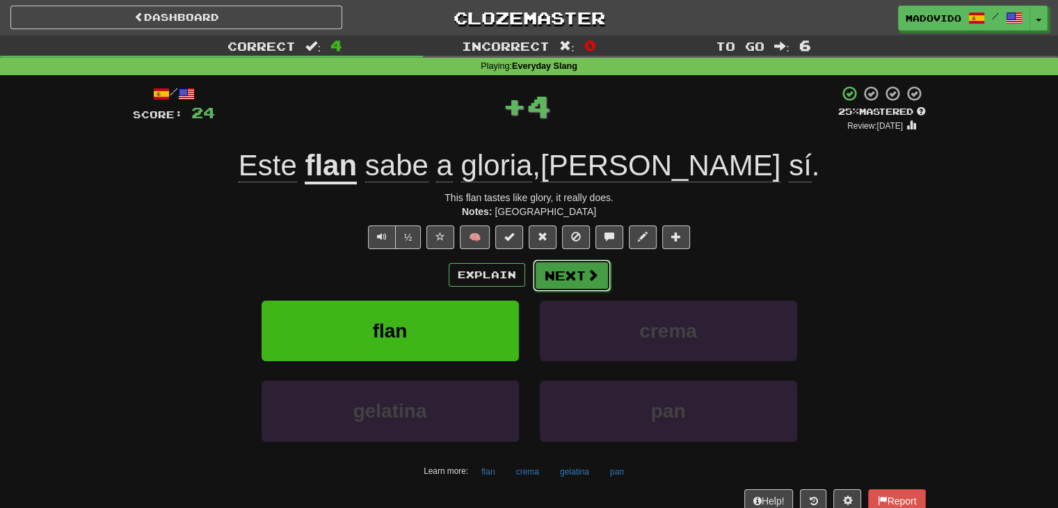
click at [595, 277] on span at bounding box center [592, 274] width 13 height 13
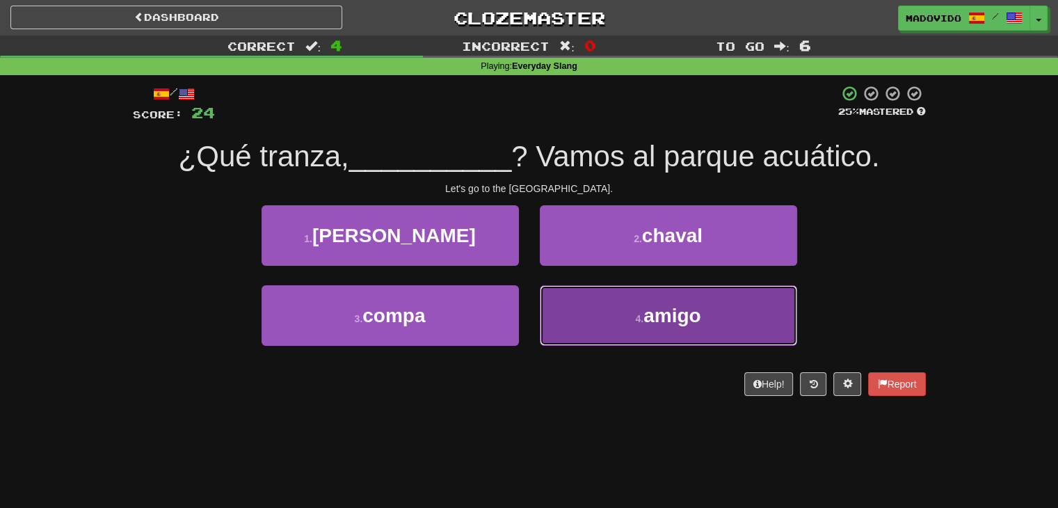
click at [696, 333] on button "4 . amigo" at bounding box center [668, 315] width 257 height 60
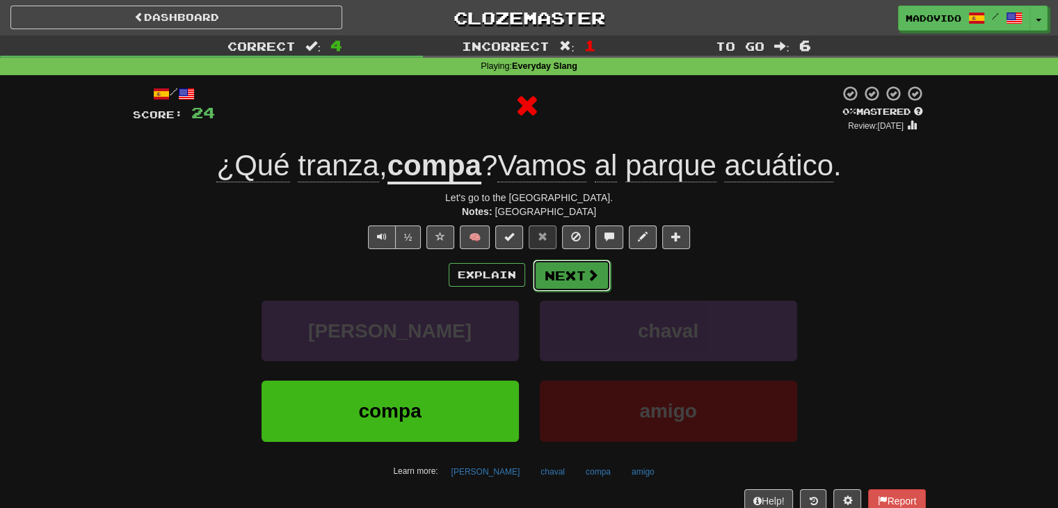
click at [565, 273] on button "Next" at bounding box center [572, 275] width 78 height 32
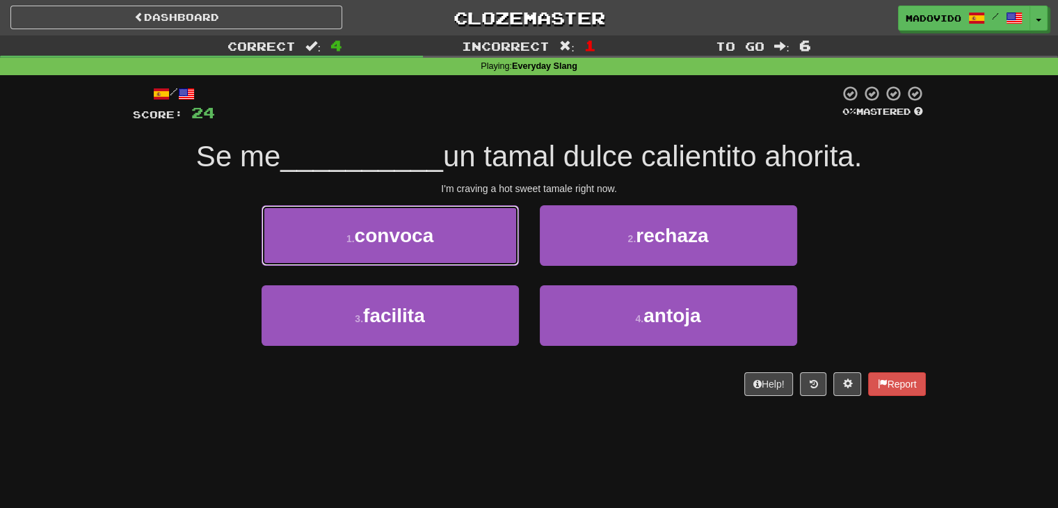
click at [364, 255] on button "1 . convoca" at bounding box center [389, 235] width 257 height 60
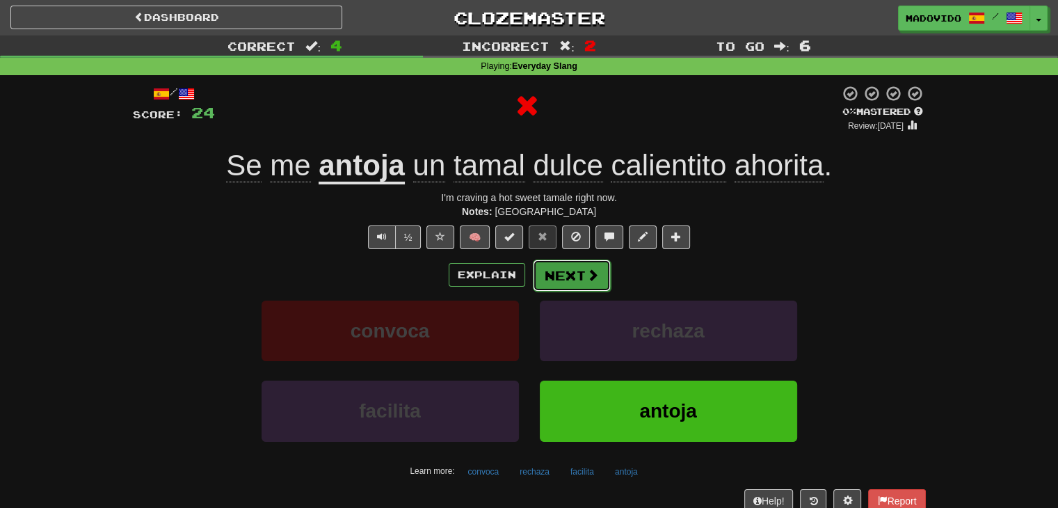
click at [586, 277] on span at bounding box center [592, 274] width 13 height 13
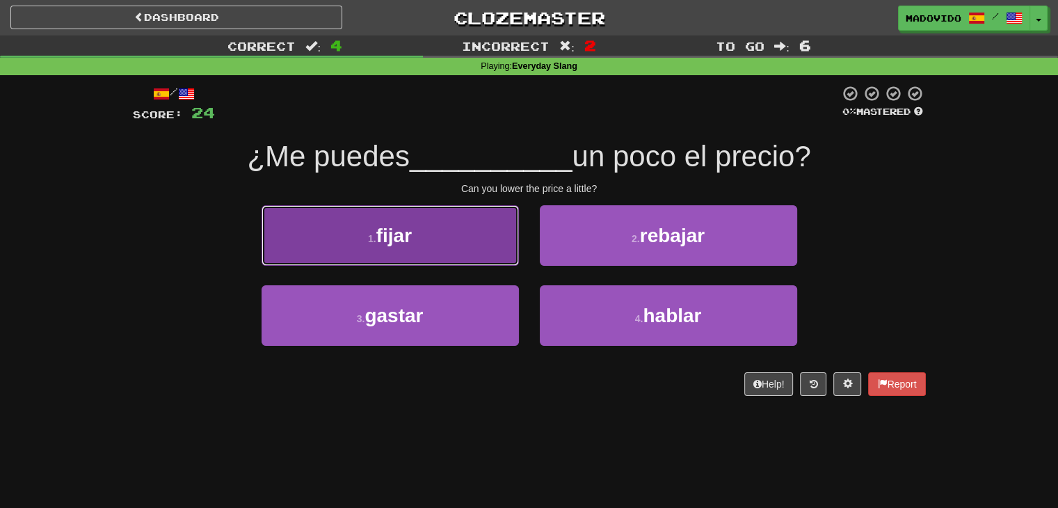
click at [476, 226] on button "1 . fijar" at bounding box center [389, 235] width 257 height 60
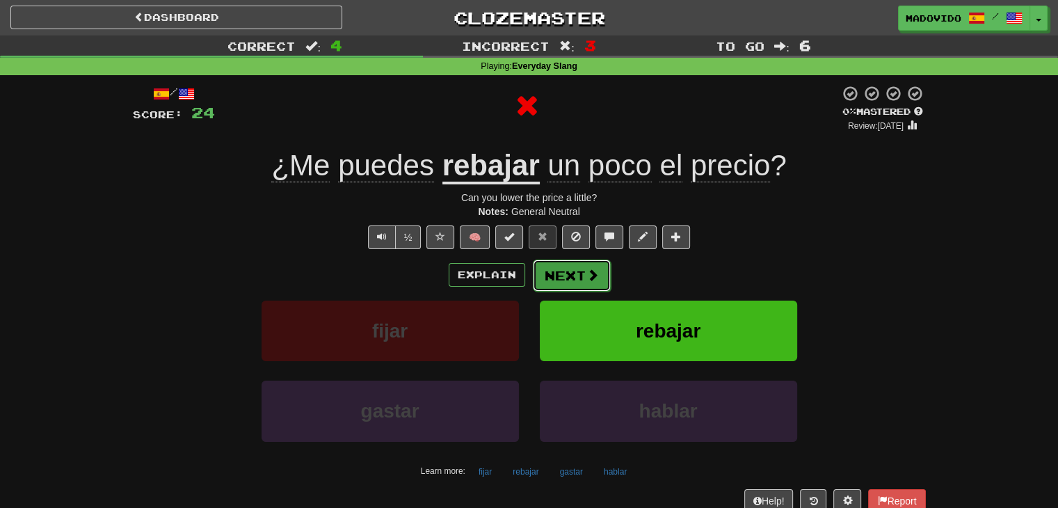
click at [564, 272] on button "Next" at bounding box center [572, 275] width 78 height 32
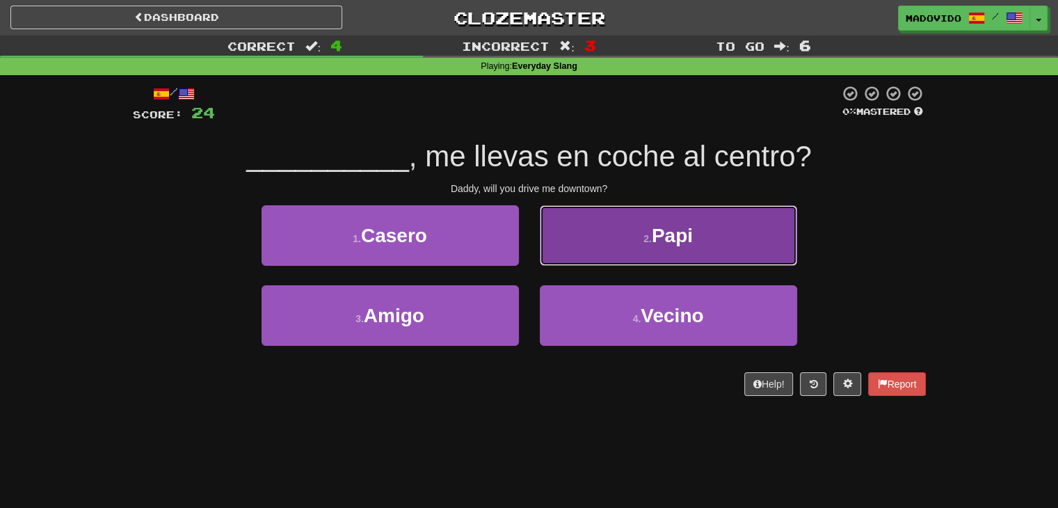
click at [648, 248] on button "2 . Papi" at bounding box center [668, 235] width 257 height 60
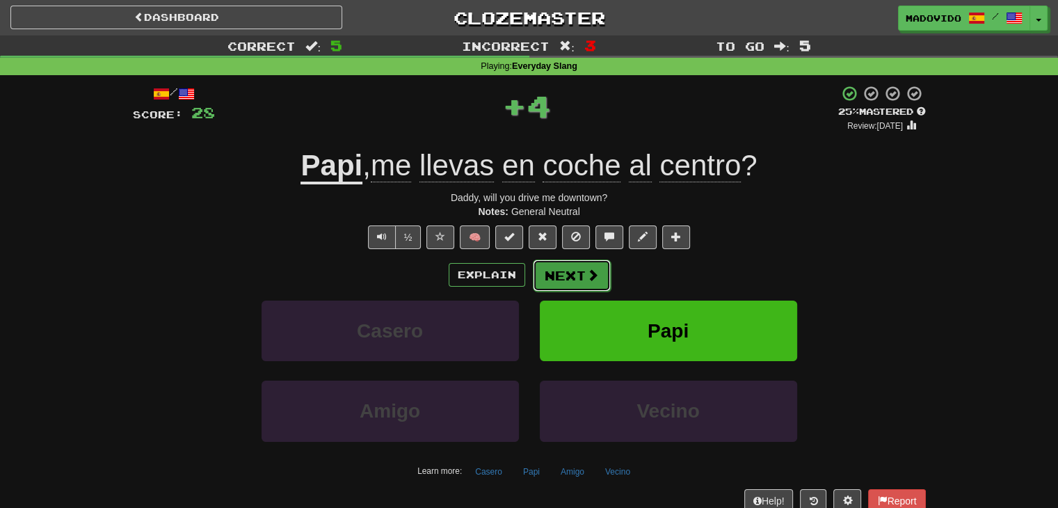
click at [581, 276] on button "Next" at bounding box center [572, 275] width 78 height 32
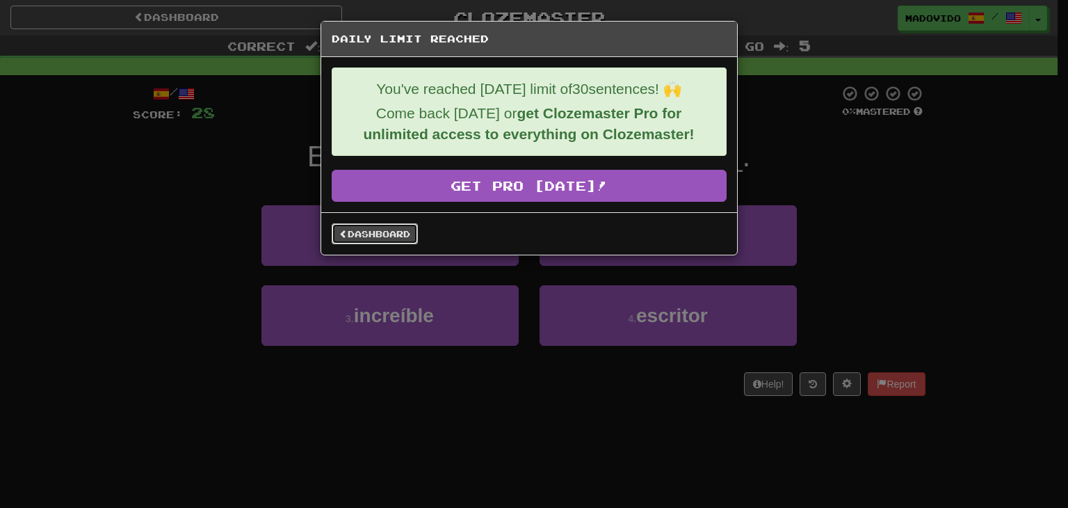
click at [357, 230] on link "Dashboard" at bounding box center [375, 233] width 86 height 21
